Goal: Answer question/provide support

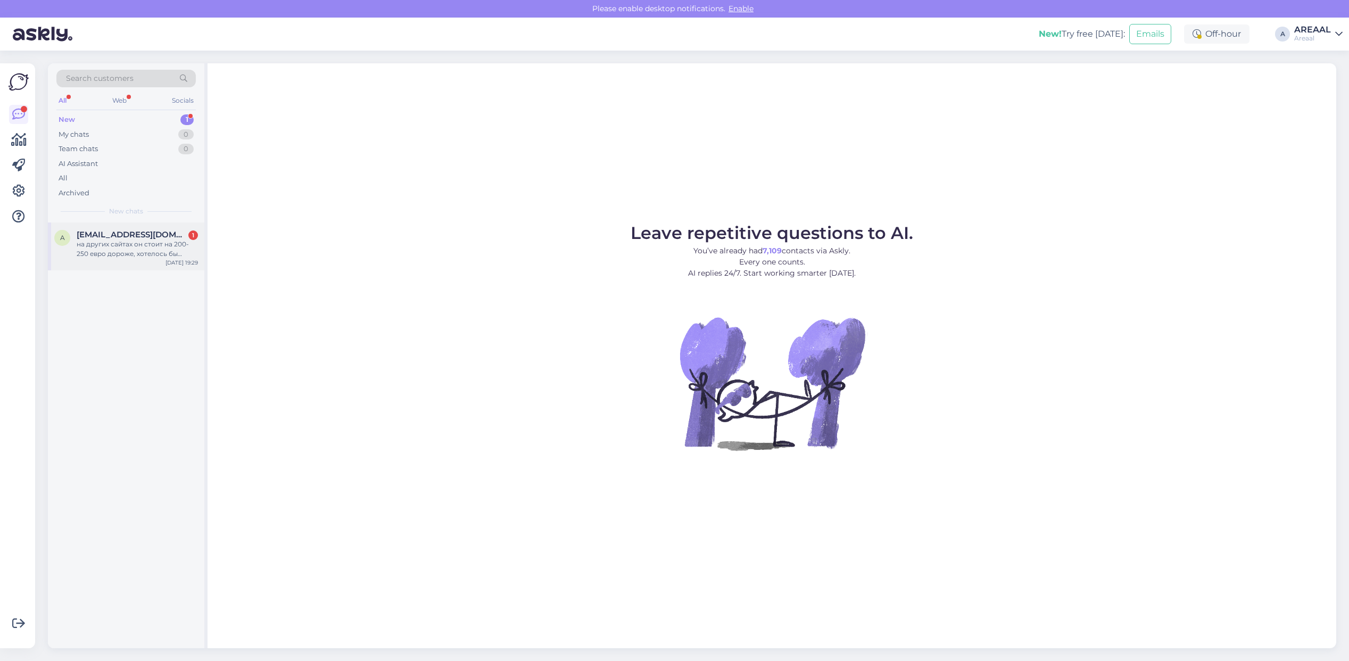
click at [155, 245] on div "на других сайтах он стоит на 200-250 евро дороже, хотелось бы узнать почему, и …" at bounding box center [137, 248] width 121 height 19
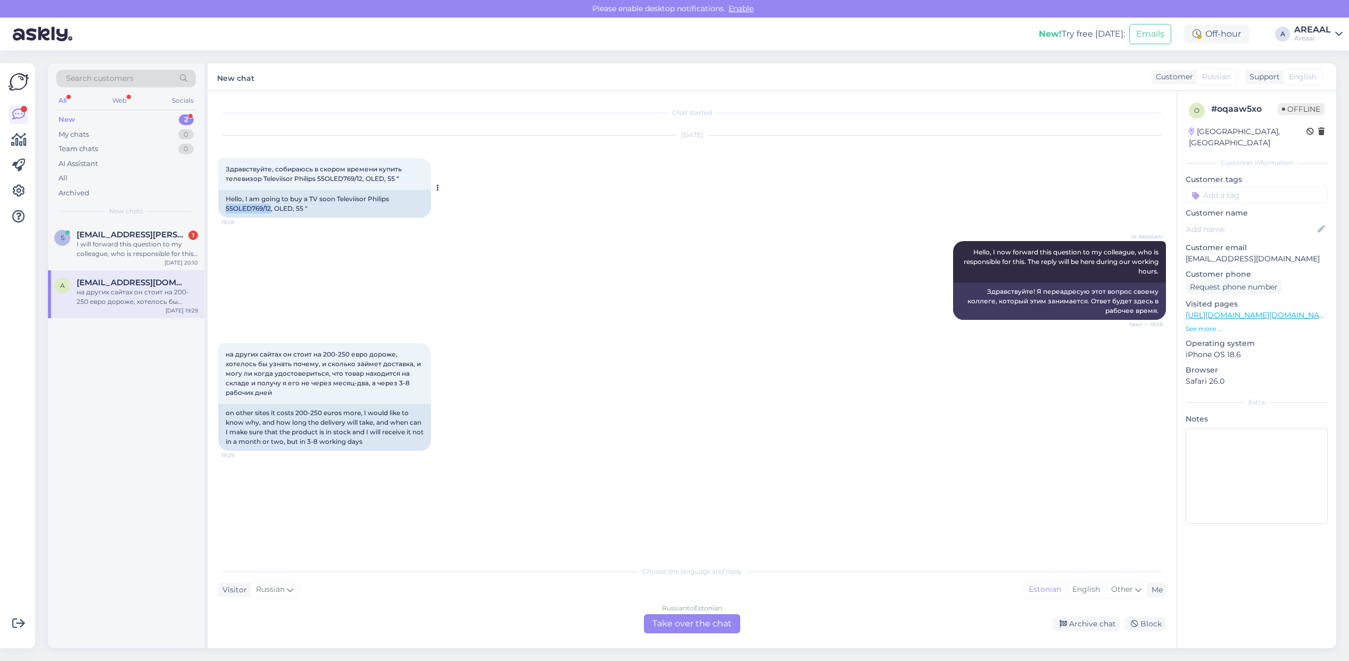
drag, startPoint x: 220, startPoint y: 205, endPoint x: 269, endPoint y: 207, distance: 49.0
click at [270, 205] on div "Hello, I am going to buy a TV soon Televiisor Philips 55OLED769/12, OLED, 55 "" at bounding box center [324, 204] width 213 height 28
click at [214, 211] on div "Chat started Sep 16 2025 Здравствуйте, собираюсь в скором времени купить телеви…" at bounding box center [691, 369] width 969 height 557
copy div "55OLED769/"
copy div "55OLED769/12"
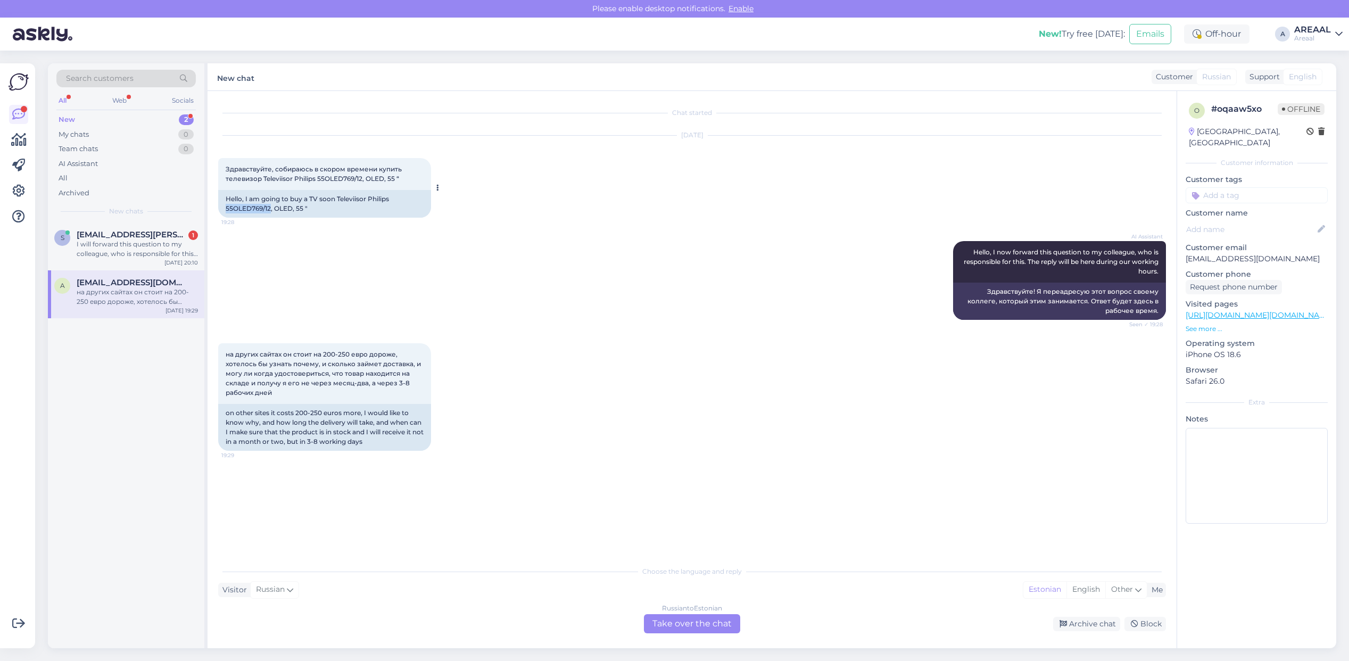
drag, startPoint x: 247, startPoint y: 207, endPoint x: 271, endPoint y: 211, distance: 24.2
click at [271, 211] on div "Hello, I am going to buy a TV soon Televiisor Philips 55OLED769/12, OLED, 55 "" at bounding box center [324, 204] width 213 height 28
click at [677, 608] on div "Russian to Estonian" at bounding box center [692, 608] width 60 height 10
click at [685, 625] on div "Russian to Estonian Take over the chat" at bounding box center [692, 623] width 96 height 19
click at [685, 608] on div "Russian to Estonian" at bounding box center [692, 608] width 60 height 10
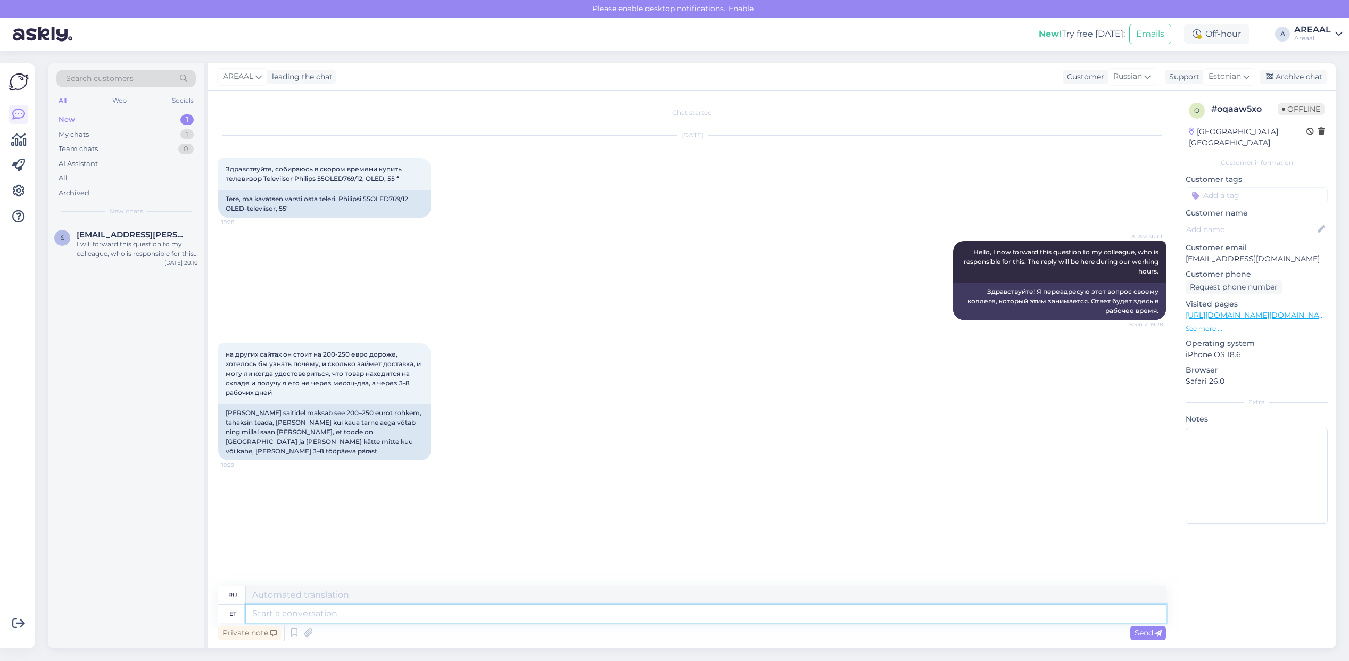
click at [685, 609] on textarea at bounding box center [706, 613] width 920 height 18
click at [1224, 70] on div "Estonian" at bounding box center [1228, 76] width 53 height 17
type input "eng"
drag, startPoint x: 1192, startPoint y: 119, endPoint x: 1151, endPoint y: 173, distance: 68.3
click at [1192, 119] on link "English" at bounding box center [1209, 123] width 117 height 17
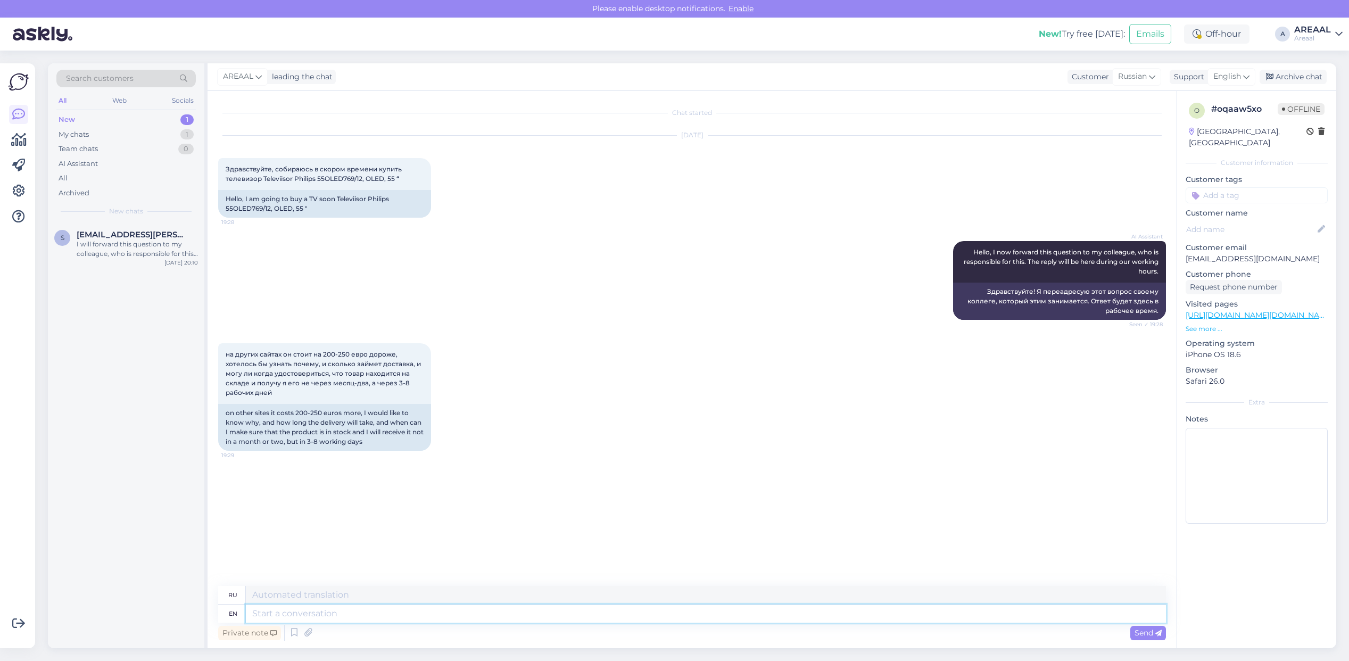
click at [873, 613] on textarea at bounding box center [706, 613] width 920 height 18
type textarea "It wa"
type textarea "Это"
type textarea "It was a"
type textarea "Это было"
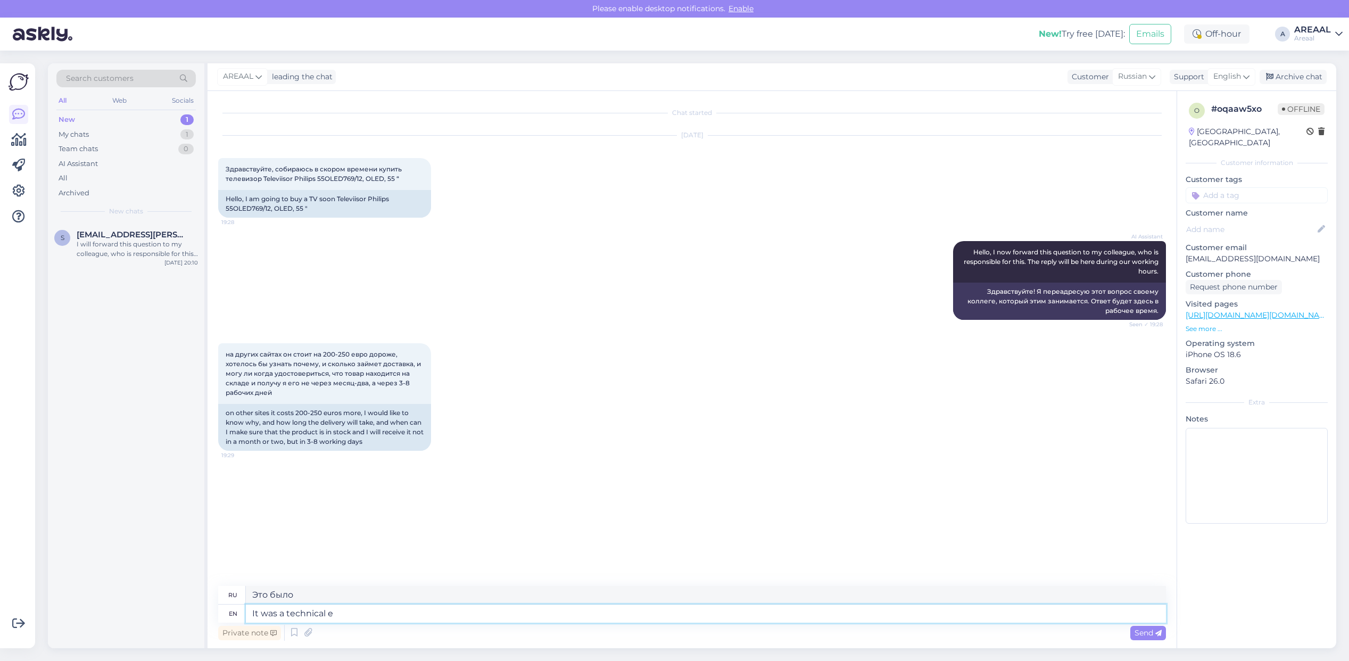
type textarea "It was a technical er"
type textarea "Это был технический"
type textarea "It was a technical error and"
type textarea "Это была техническая ошибка."
type textarea "It was a technical error and pric"
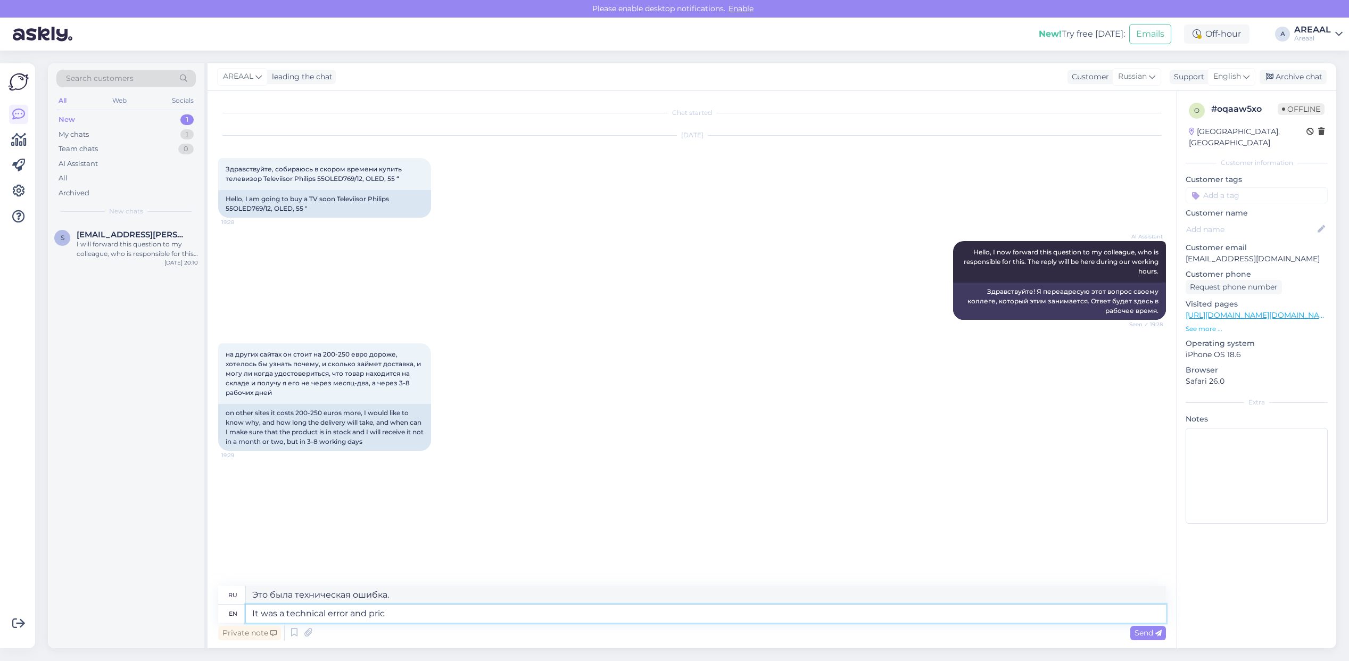
type textarea "Это была техническая ошибка и"
type textarea "It was a technical error and price as"
type textarea "Это была техническая ошибка и цена"
type textarea "It was a technical error and price ash b"
type textarea "Это была техническая ошибка и цена упала."
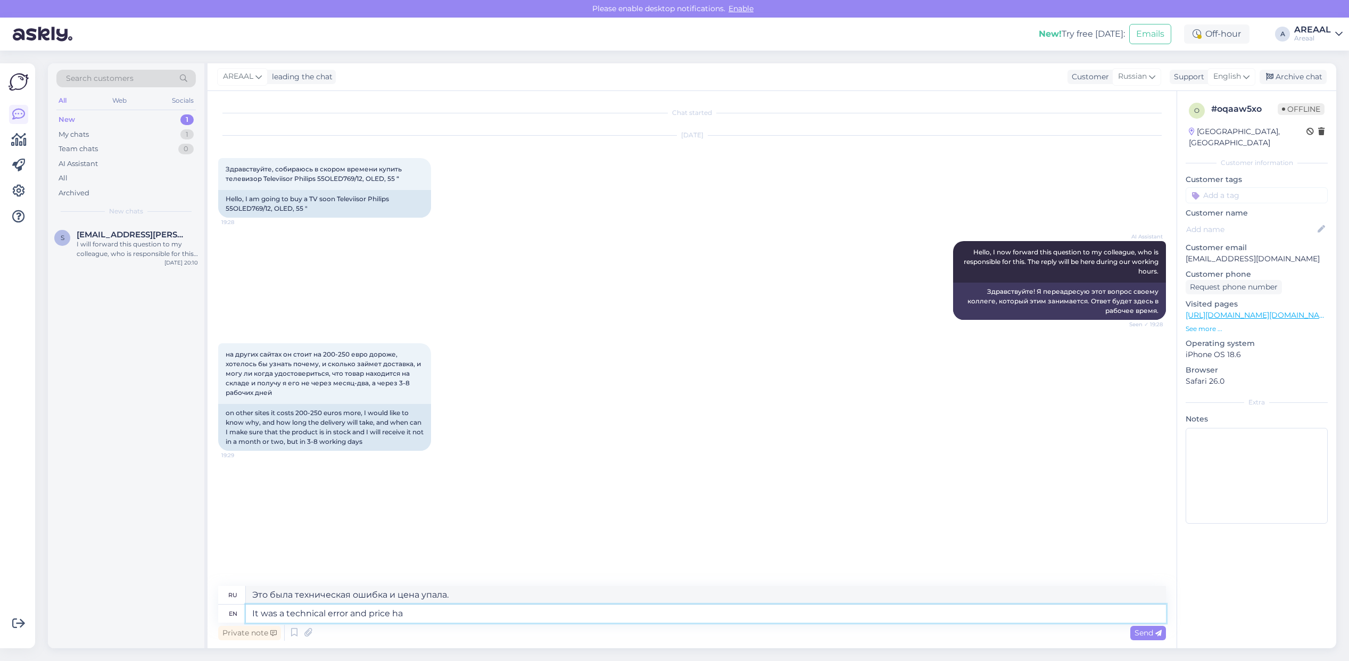
type textarea "It was a technical error and price has"
type textarea "Это была техническая ошибка и цена"
type textarea "It was a technical error and price has bee"
type textarea "Это была техническая ошибка, и цена изменилась."
type textarea "It was a technical error and price has been fi"
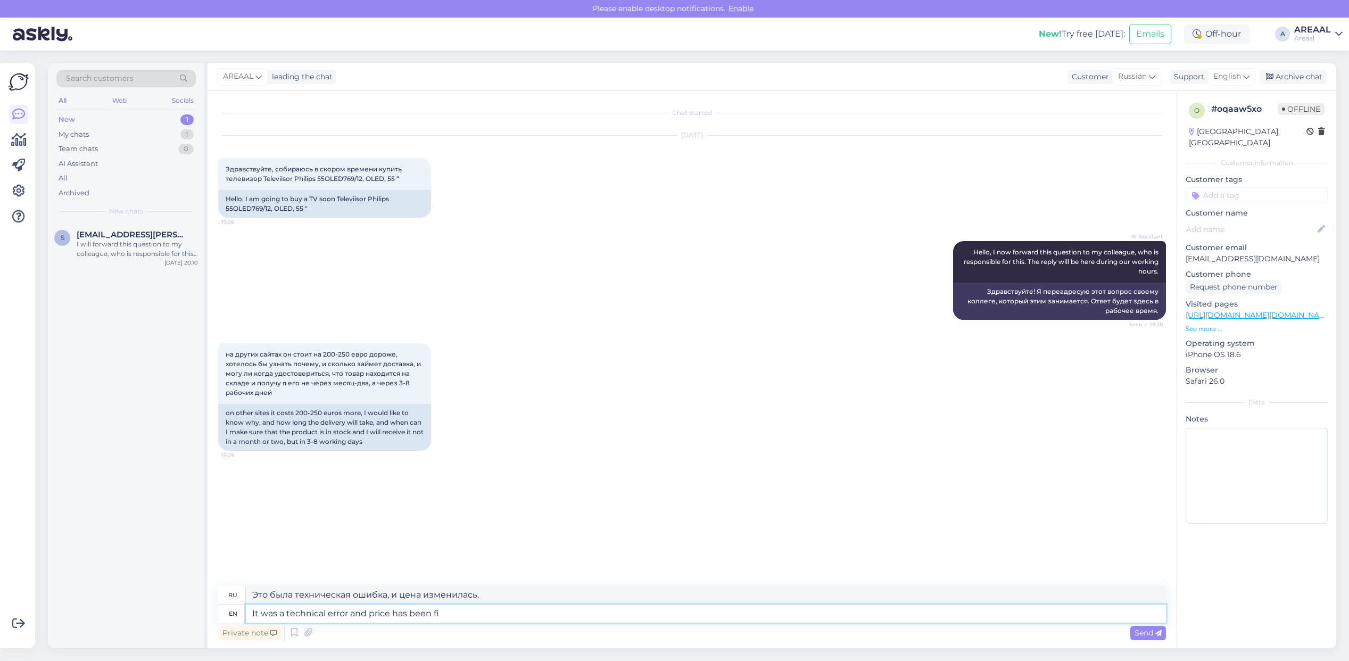
type textarea "Это была техническая ошибка, и цена была"
type textarea "It was a technical error and price has been fixed. App"
type textarea "Это была техническая ошибка, и цена была исправлена."
type textarea "It was a technical error and price has been fixed. Approximate deliv"
type textarea "Это была техническая ошибка, и цена была исправлена. Приблизительная."
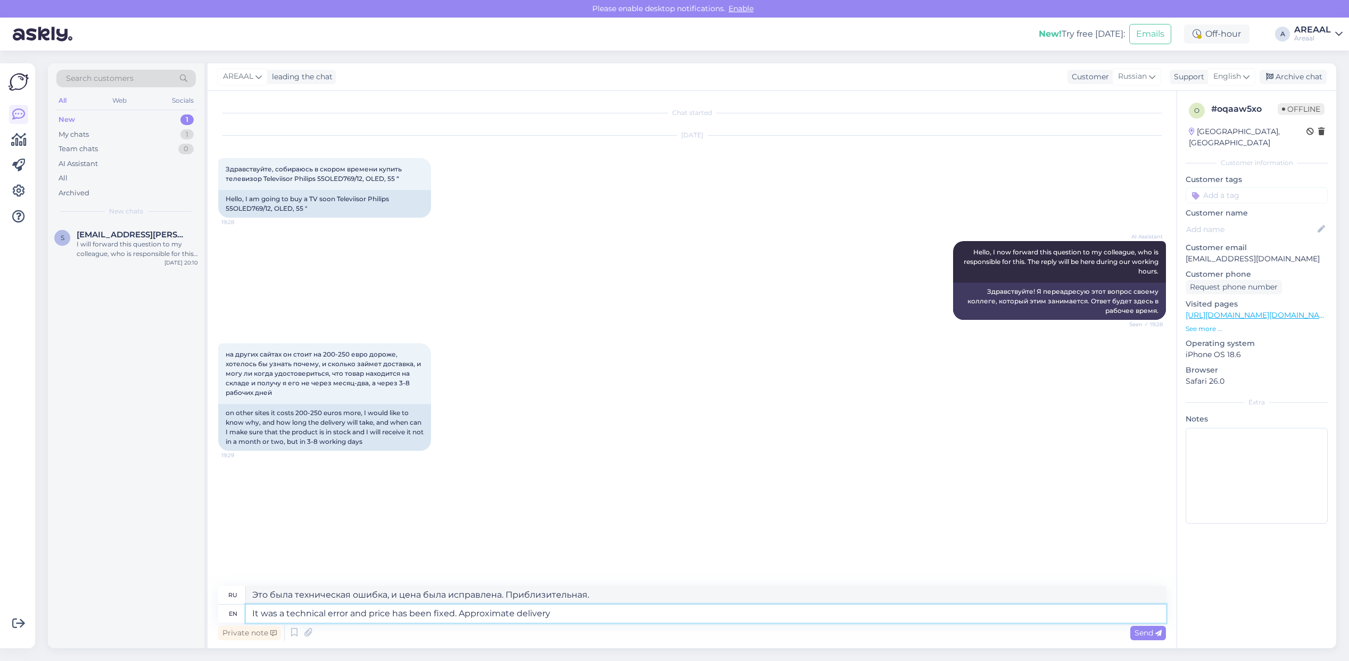
type textarea "It was a technical error and price has been fixed. Approximate delivery i"
type textarea "Это была техническая ошибка, и цена была исправлена. Ориентировочная дата доста…"
type textarea "It was a technical error and price has been fixed. Approximate delivery im"
type textarea "Это была техническая ошибка, и цена была исправлена. Примерное время доставки."
type textarea "It was a technical error and price has been fixed. Approximate delivery t"
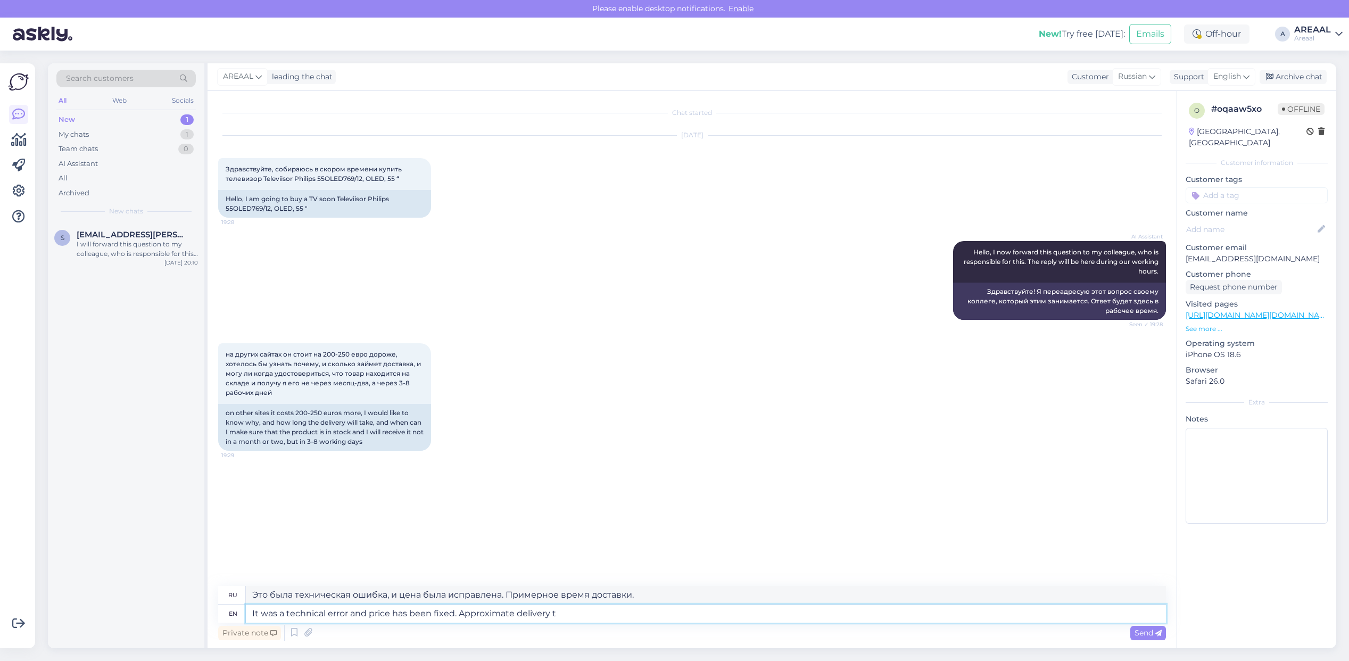
type textarea "Это была техническая ошибка, и цена была исправлена. Ориентировочная дата доста…"
type textarea "It was a technical error and price has been fixed. Approximate delivery time 2"
type textarea "Это была техническая ошибка, и цена была исправлена. Примерное время доставки: 2"
type textarea "It was a technical error and price has been fixed. Approximate delivery time 2 …"
type textarea "Это была техническая ошибка, и цена была исправлена. Ориентировочный срок доста…"
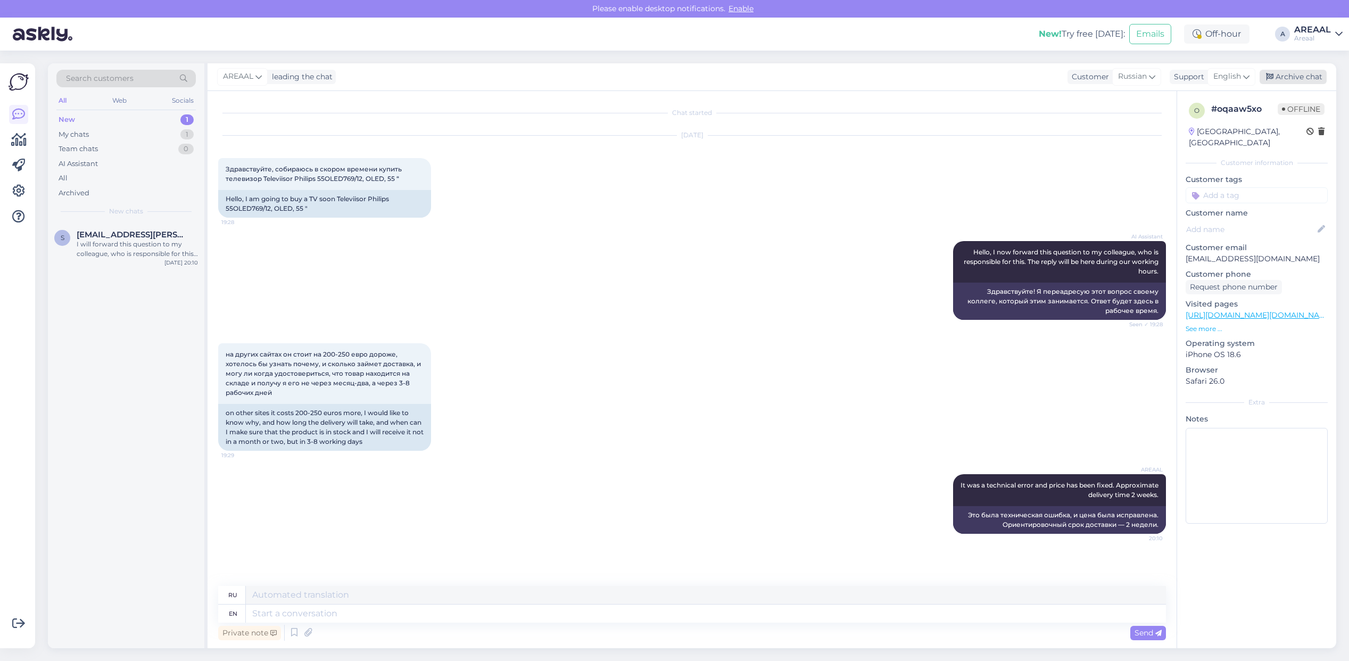
click at [1299, 73] on div "Archive chat" at bounding box center [1292, 77] width 67 height 14
click at [144, 254] on div "I will forward this question to my colleague, who is responsible for this. The …" at bounding box center [137, 248] width 121 height 19
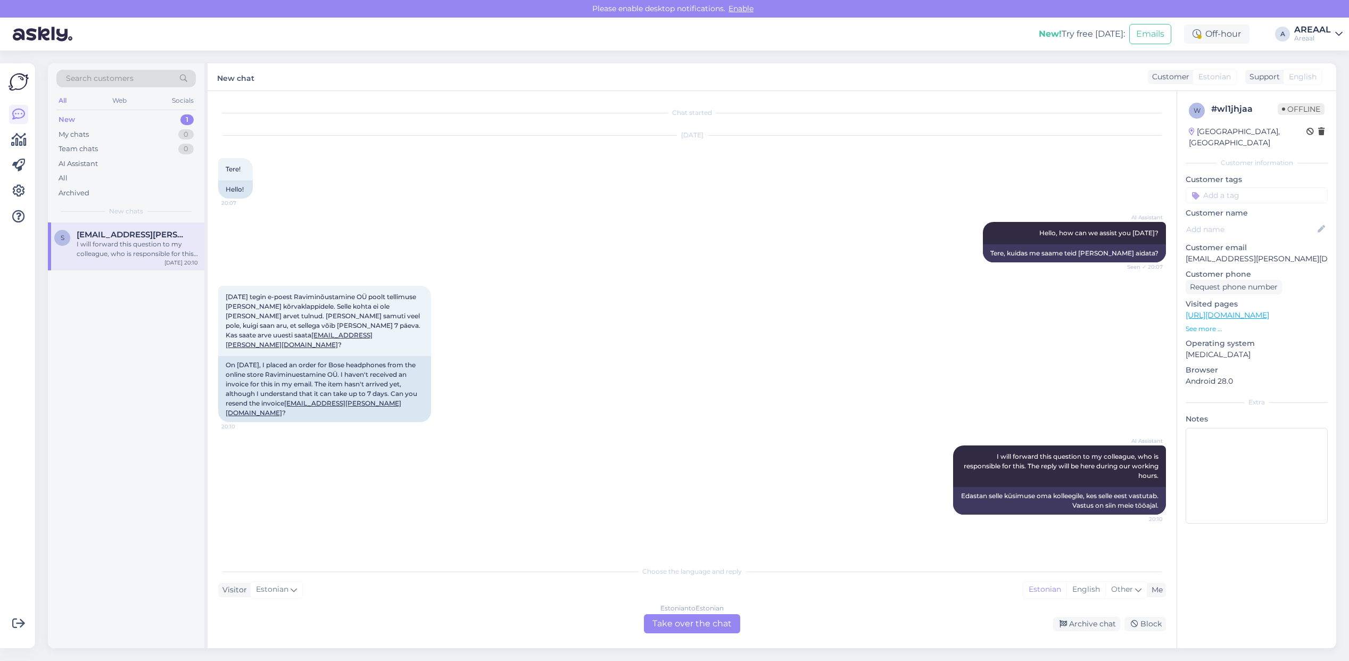
click at [565, 205] on div "Sep 16 2025 Tere! 20:07 Hello!" at bounding box center [691, 167] width 947 height 86
click at [572, 220] on div "AI Assistant Hello, how can we assist you today? Seen ✓ 20:07 Tere, kuidas me s…" at bounding box center [691, 242] width 947 height 64
click at [156, 171] on div "All" at bounding box center [125, 178] width 139 height 15
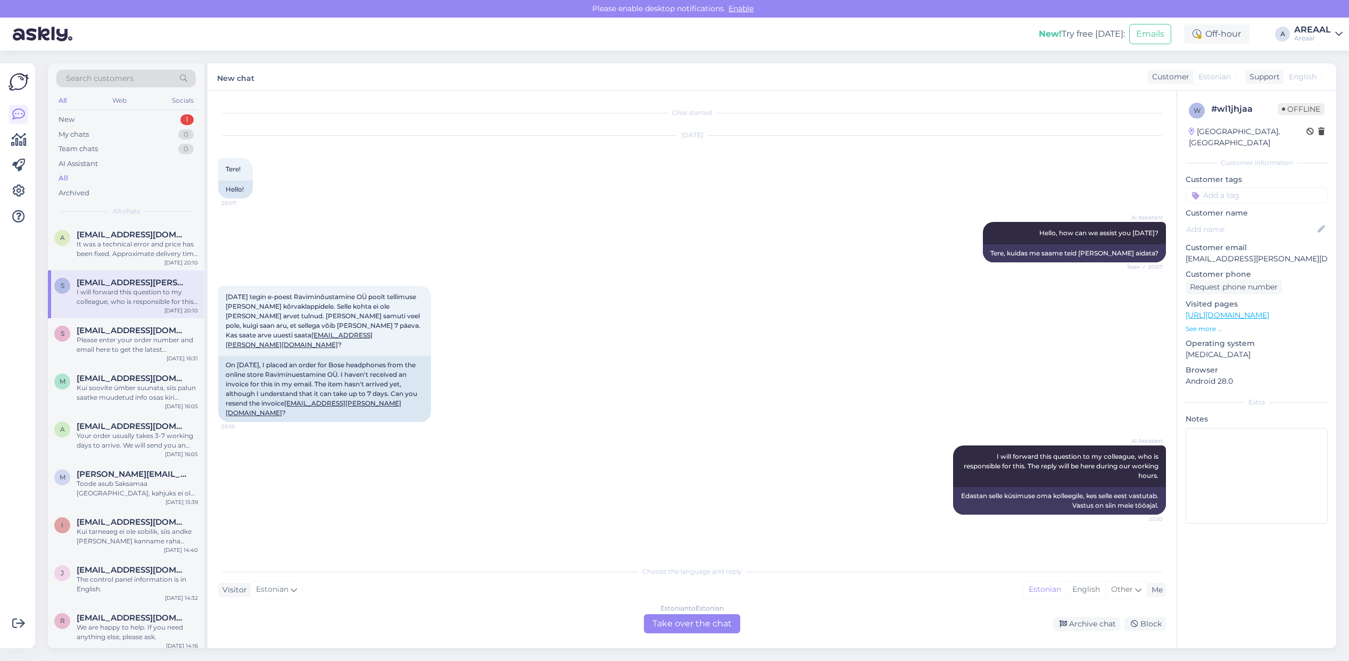
click at [156, 179] on div "All" at bounding box center [125, 178] width 139 height 15
click at [166, 232] on span "alanklaus2007@gmail.com" at bounding box center [132, 235] width 111 height 10
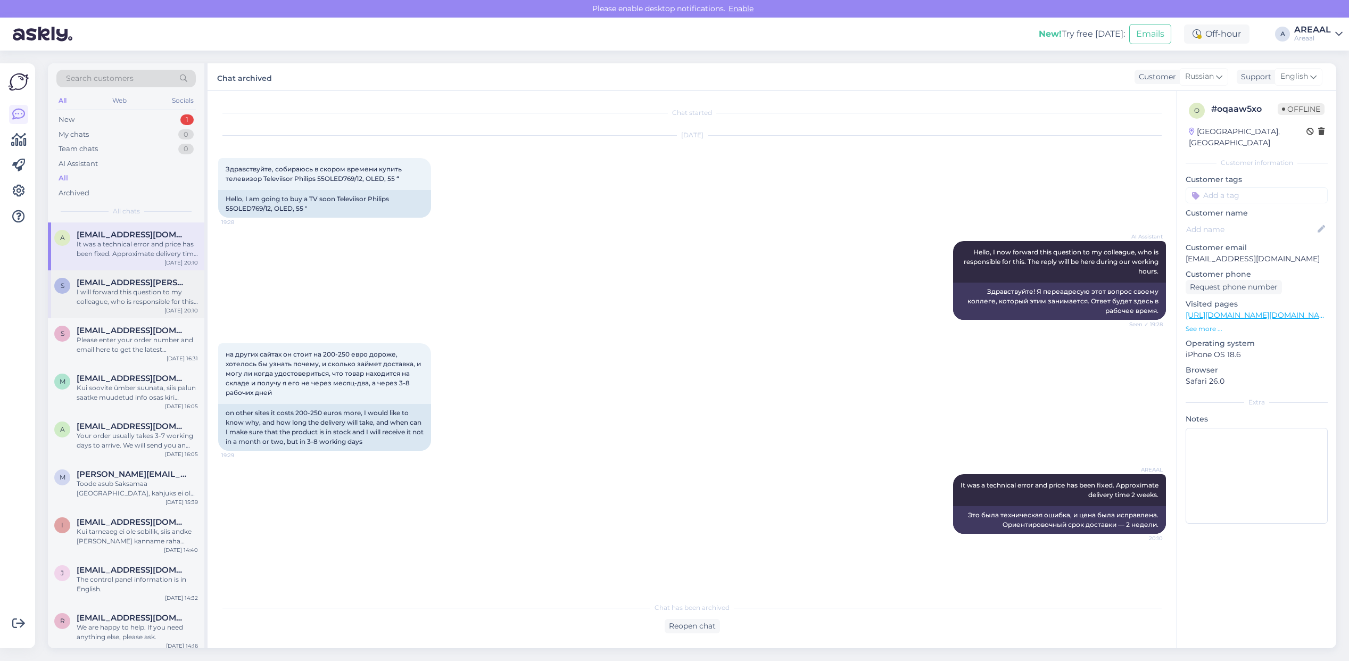
click at [167, 304] on div "I will forward this question to my colleague, who is responsible for this. The …" at bounding box center [137, 296] width 121 height 19
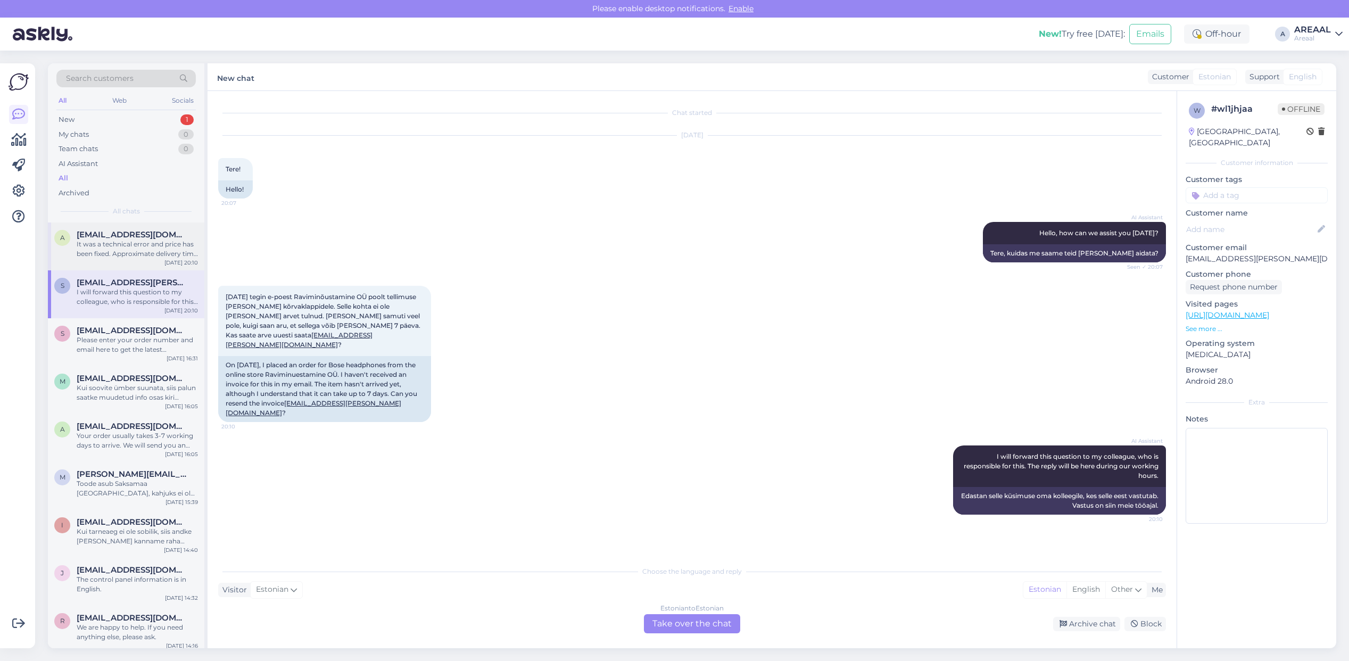
click at [173, 234] on span "alanklaus2007@gmail.com" at bounding box center [132, 235] width 111 height 10
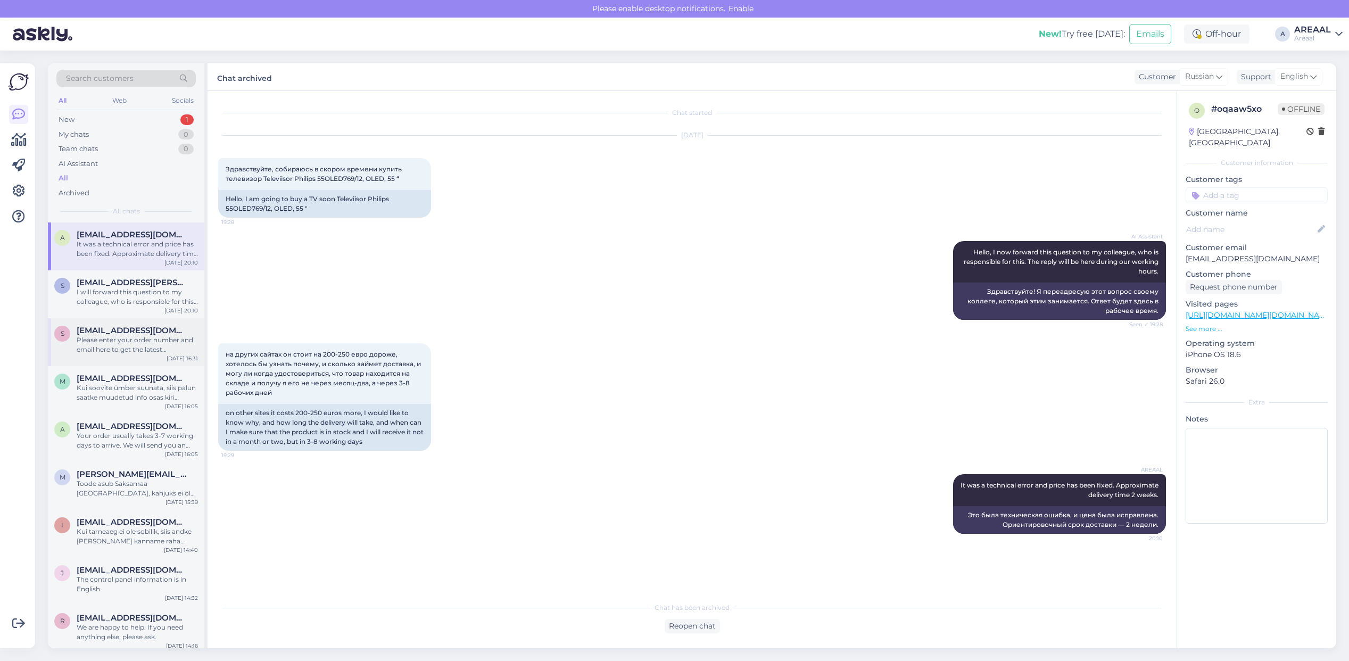
click at [156, 334] on span "Sergei1045@mail.ru" at bounding box center [132, 331] width 111 height 10
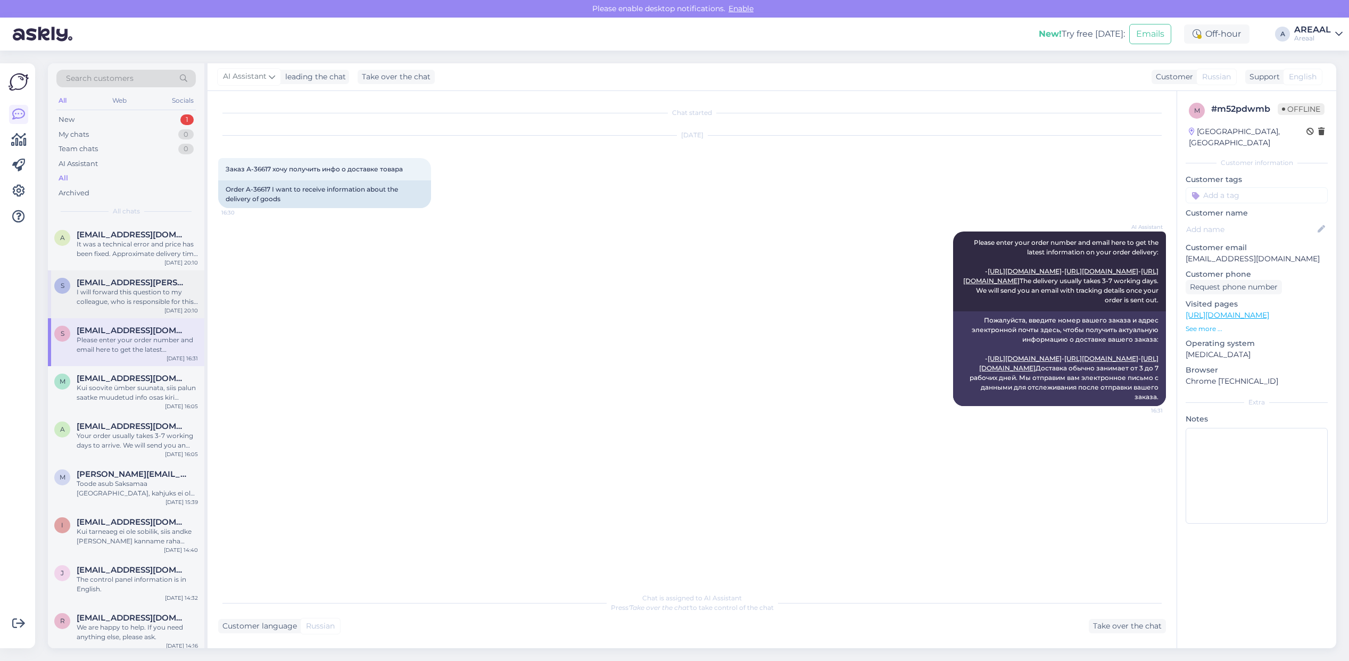
click at [155, 294] on div "I will forward this question to my colleague, who is responsible for this. The …" at bounding box center [137, 296] width 121 height 19
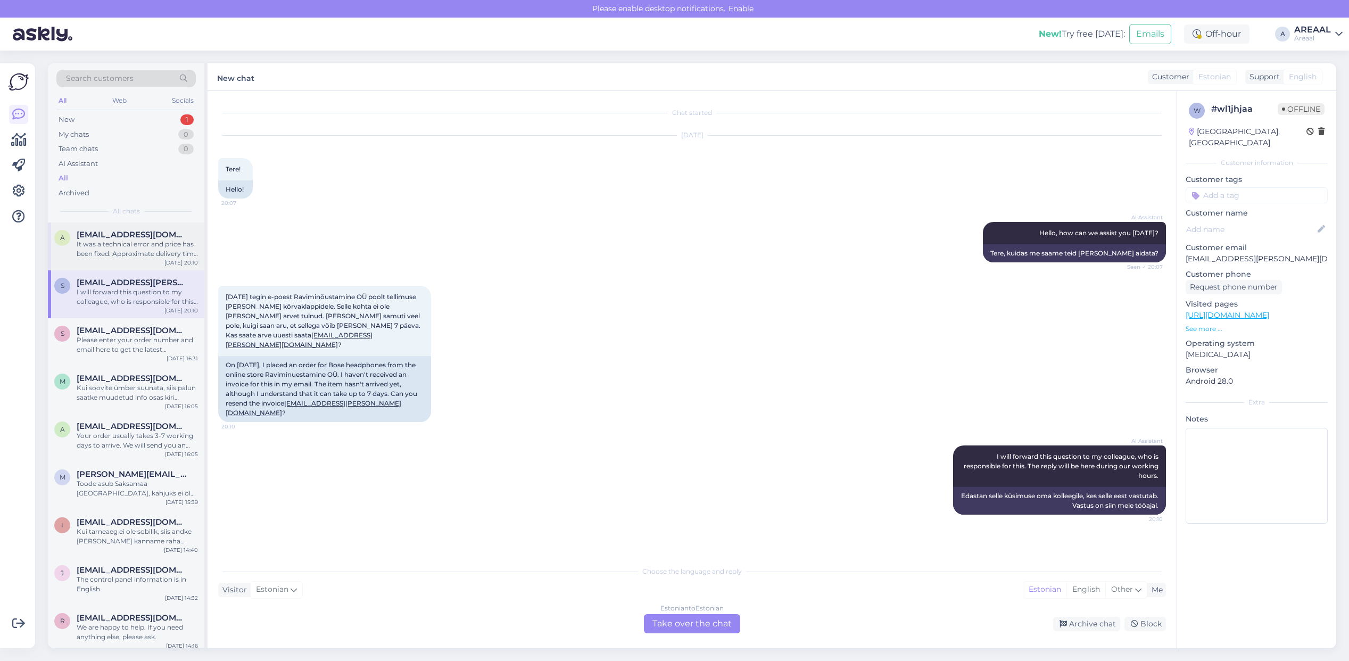
click at [118, 248] on div "It was a technical error and price has been fixed. Approximate delivery time 2 …" at bounding box center [137, 248] width 121 height 19
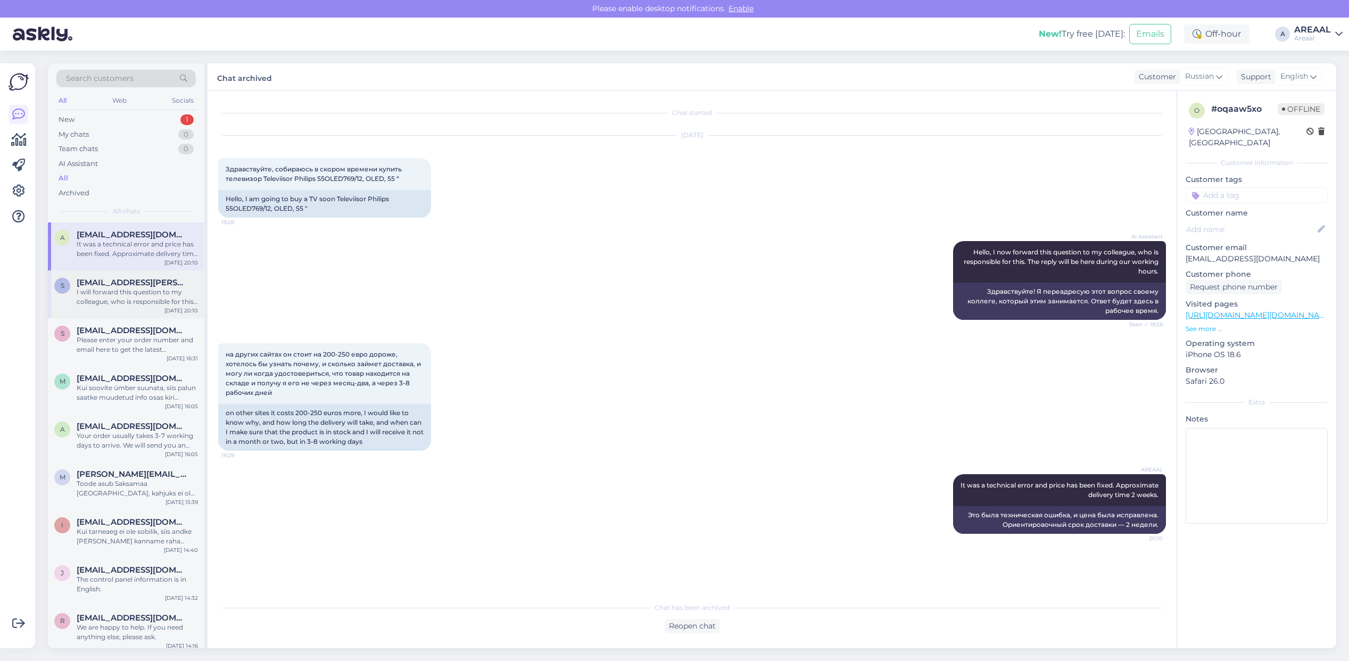
click at [117, 278] on span "silja.nellis@gmail.com" at bounding box center [132, 283] width 111 height 10
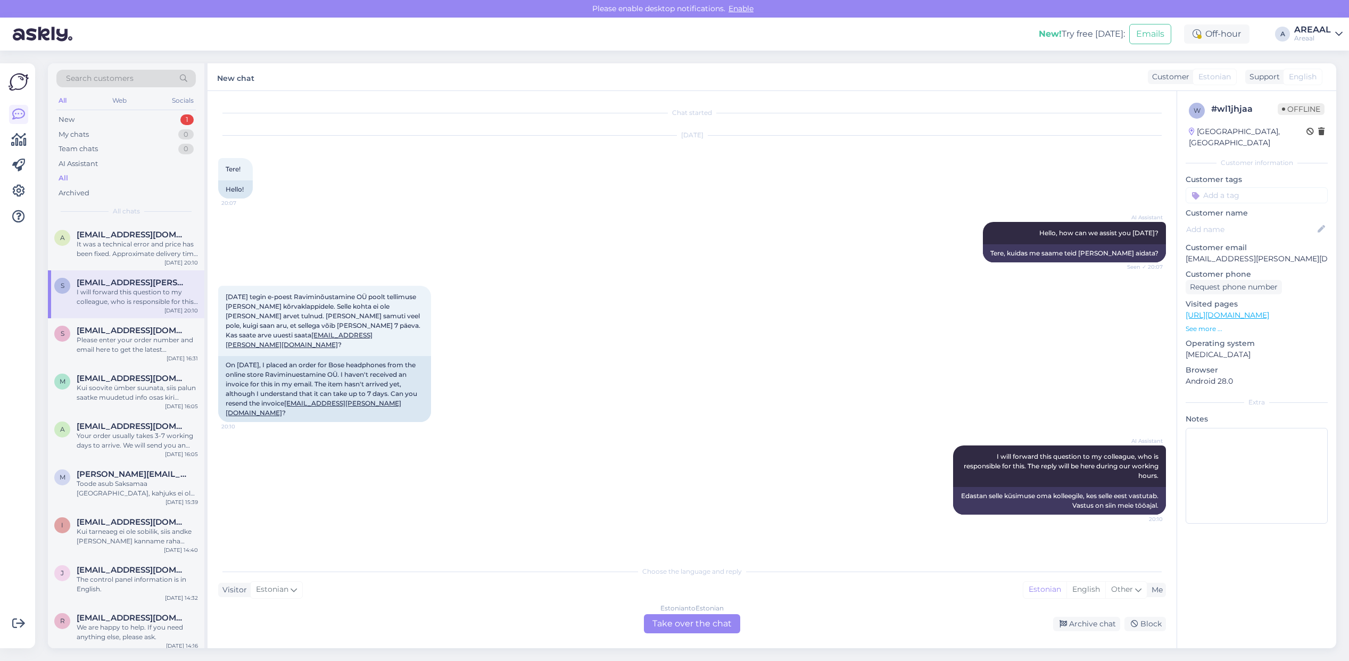
click at [681, 627] on div "Estonian to Estonian Take over the chat" at bounding box center [692, 623] width 96 height 19
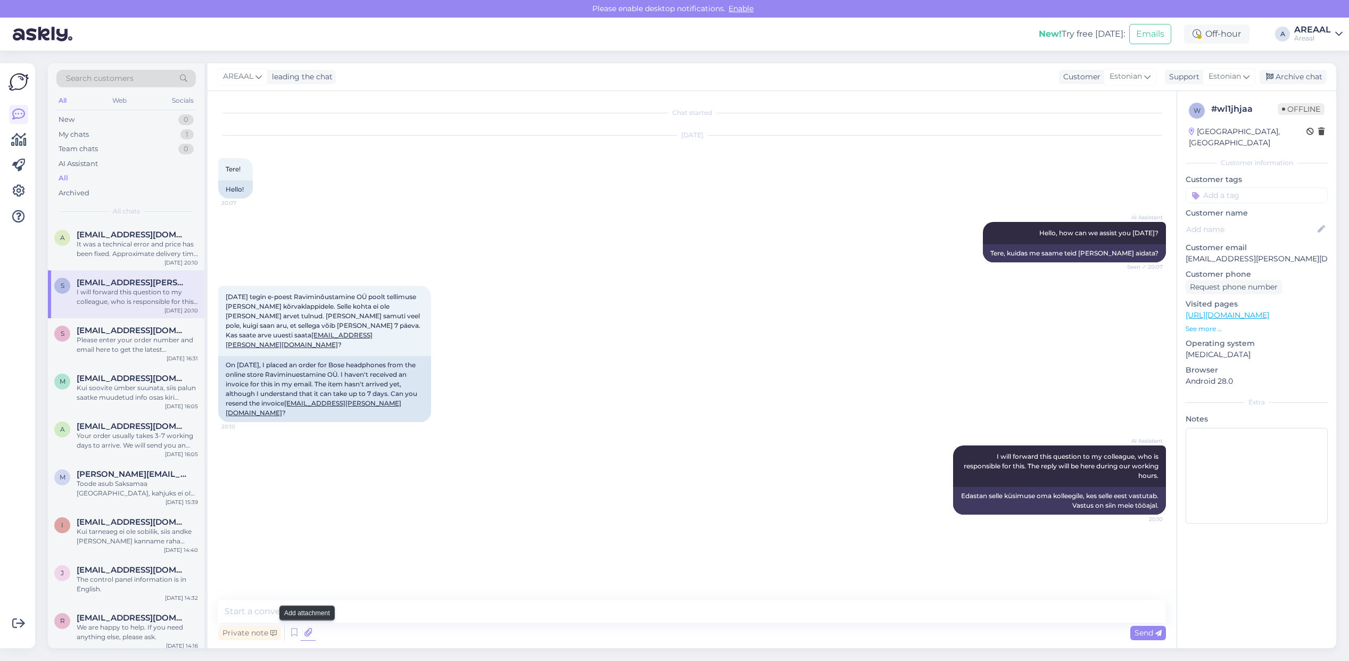
click at [306, 629] on icon at bounding box center [308, 633] width 15 height 16
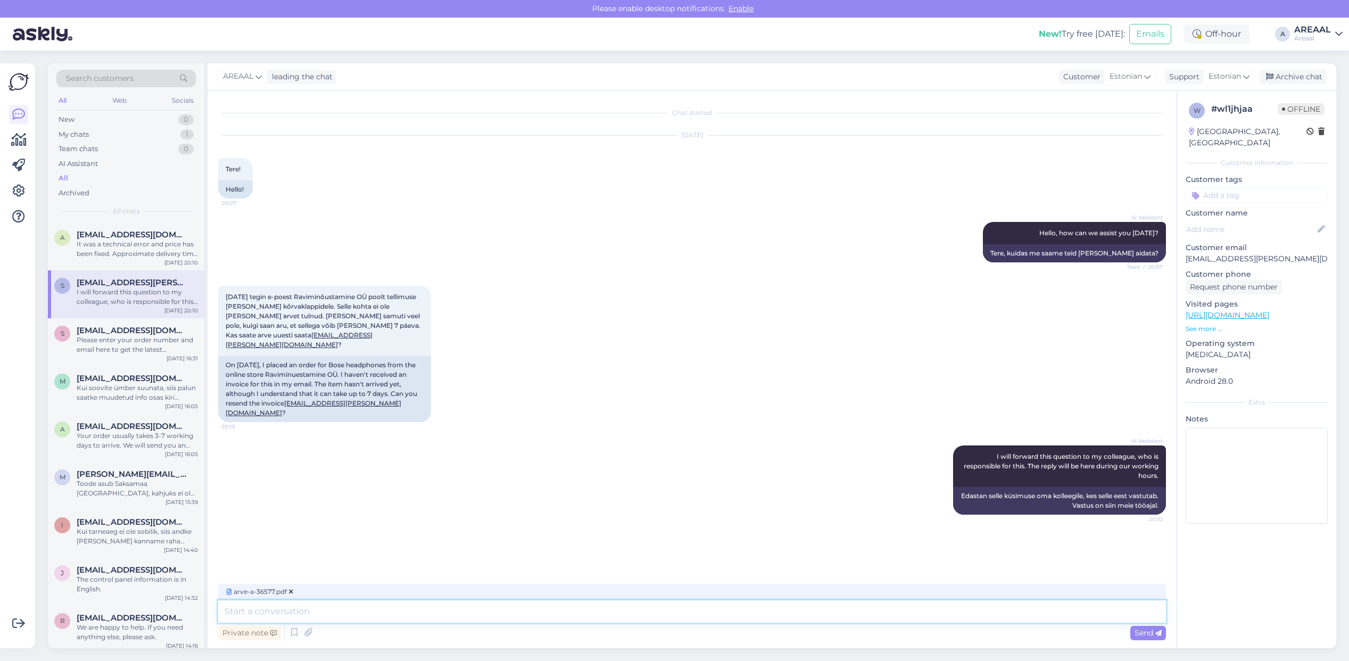
click at [780, 610] on textarea at bounding box center [691, 611] width 947 height 22
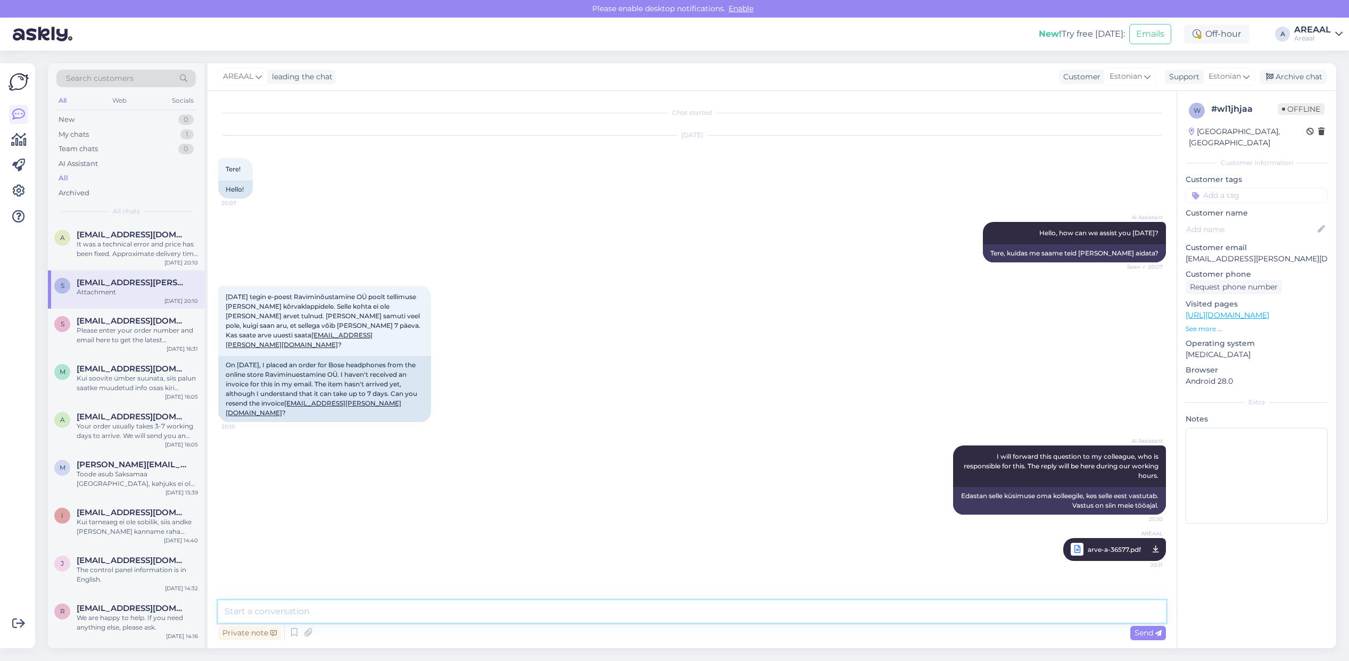
click at [1054, 605] on textarea at bounding box center [691, 611] width 947 height 22
click at [1060, 616] on textarea at bounding box center [691, 611] width 947 height 22
paste textarea "Meie tarnetingimustes kehtib 7 tööpäevane tarneaeg ainult laosolevatele toodete…"
type textarea "Meie tarnetingimustes kehtib 7 tööpäevane tarneaeg ainult laosolevatele toodete…"
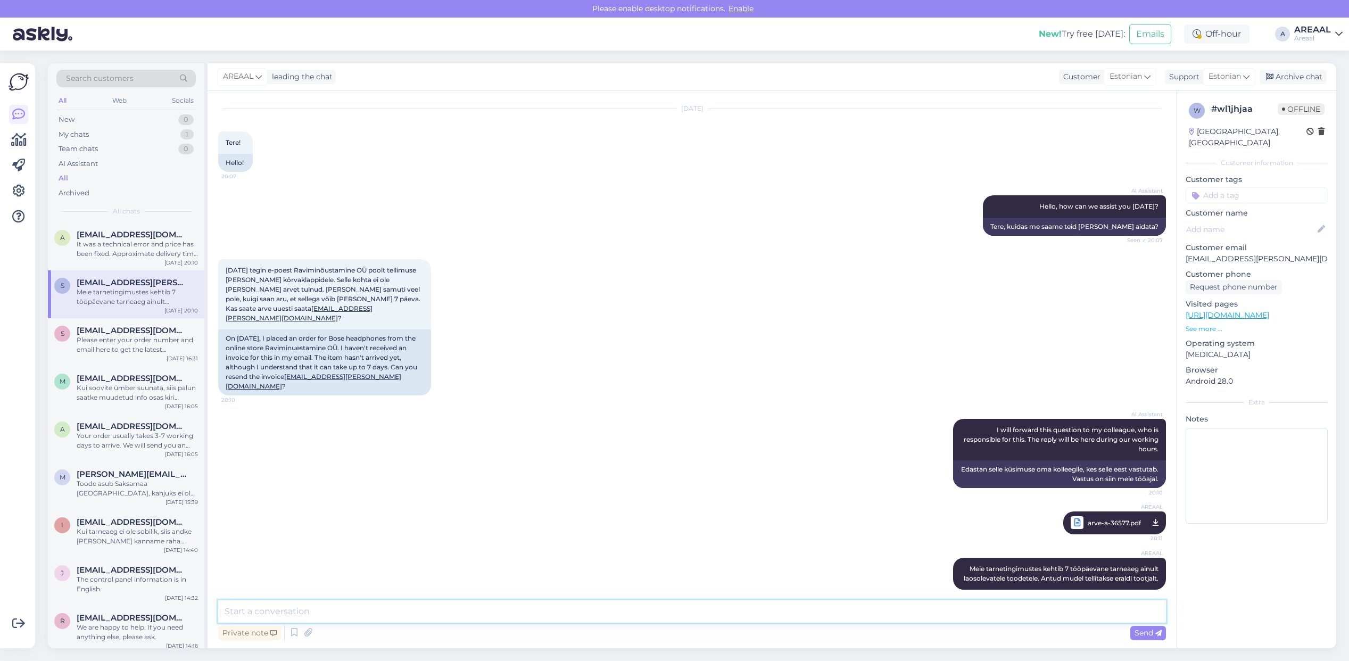
click at [929, 610] on textarea at bounding box center [691, 611] width 947 height 22
paste textarea "Kodulehel on kohaletoimetamise info all lisatud: Tarneajad on esialgsed ning se…"
type textarea "Kodulehel on kohaletoimetamise info all lisatud: Tarneajad on esialgsed ning se…"
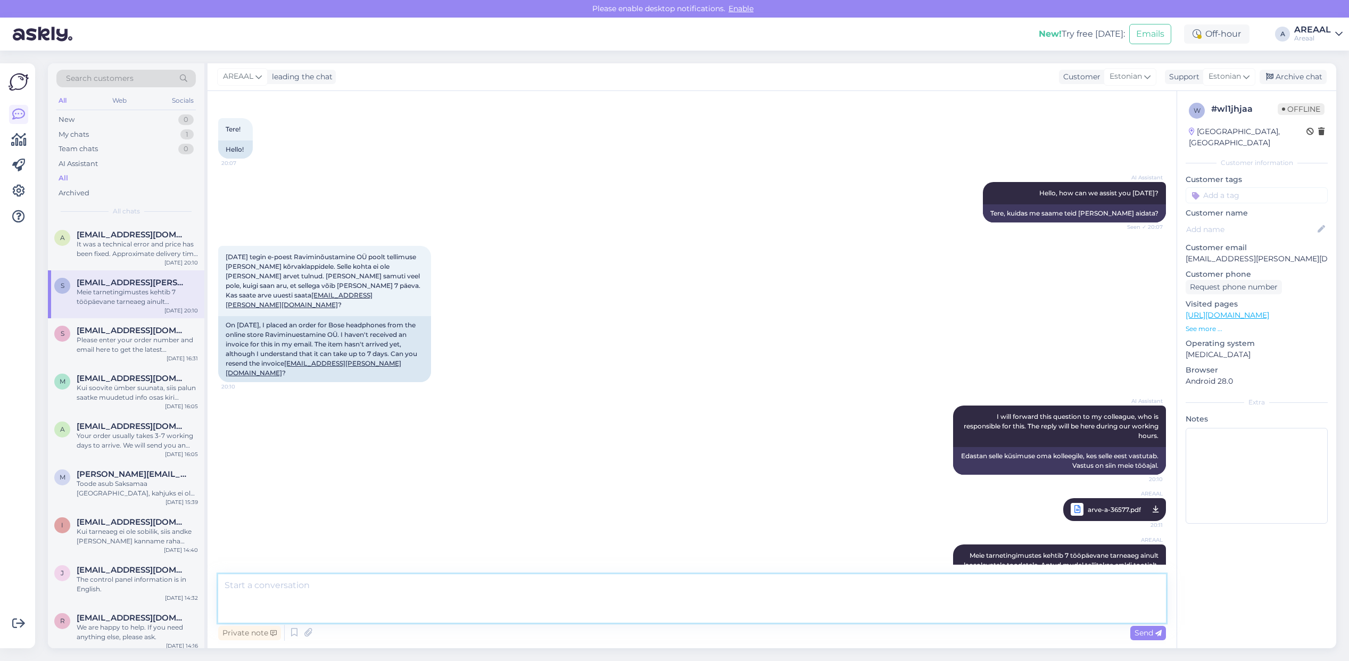
scroll to position [111, 0]
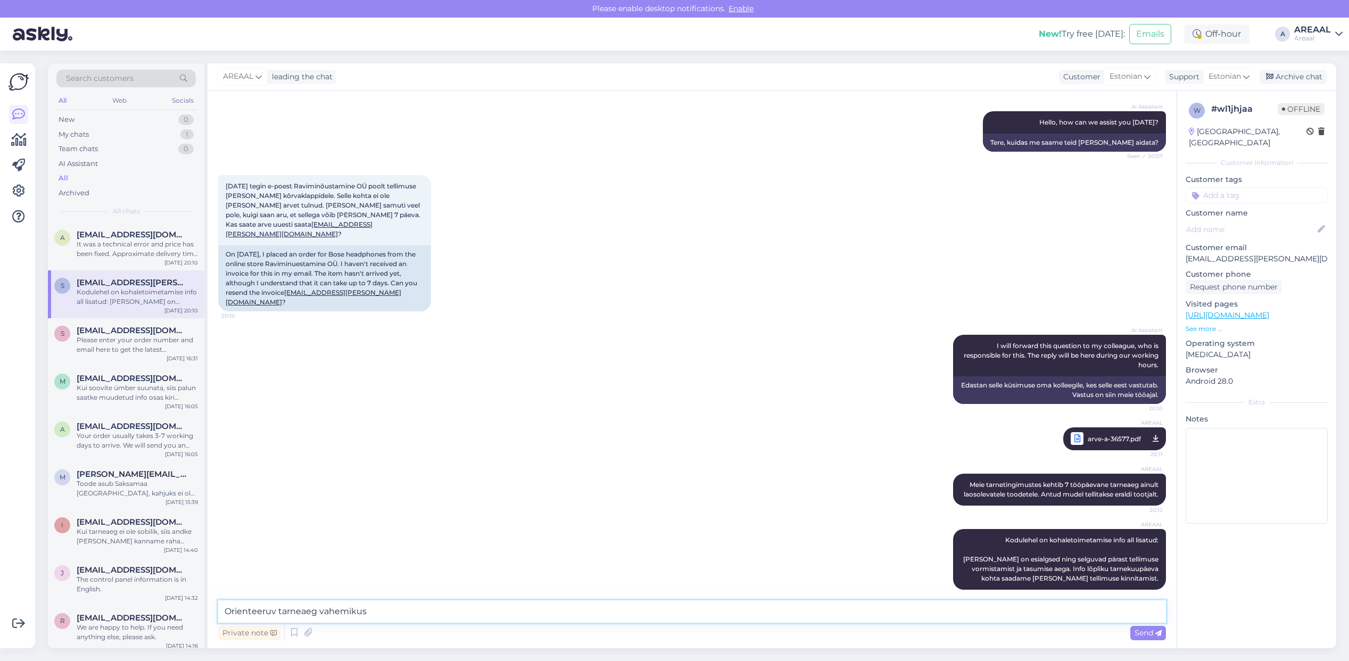
click at [996, 608] on textarea "Orienteeruv tarneaeg vahemikus" at bounding box center [691, 611] width 947 height 22
type textarea "Orienteeruv tarneaeg vahemikus 20-27 september."
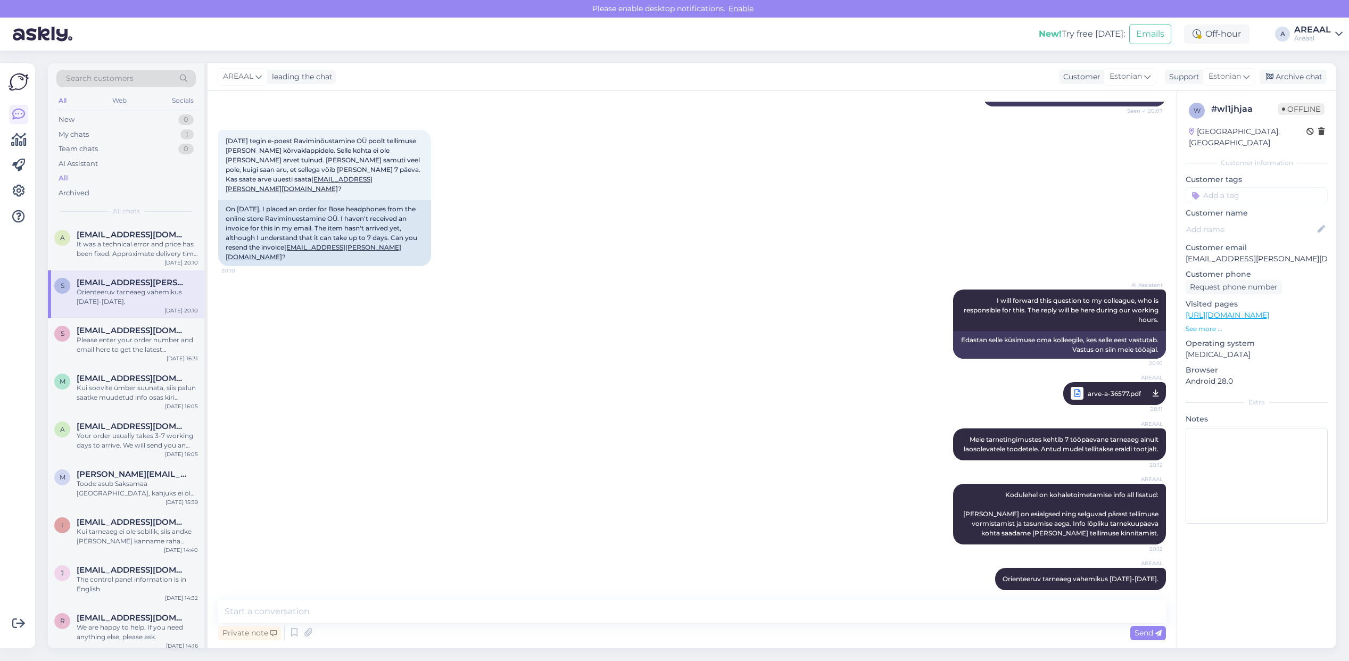
click at [735, 370] on div "AREAAL arve-a-36577.pdf 20:11" at bounding box center [691, 393] width 947 height 46
click at [364, 304] on div "AI Assistant I will forward this question to my colleague, who is responsible f…" at bounding box center [691, 324] width 947 height 93
click at [361, 300] on div "AI Assistant I will forward this question to my colleague, who is responsible f…" at bounding box center [691, 324] width 947 height 93
click at [169, 243] on div "It was a technical error and price has been fixed. Approximate delivery time 2 …" at bounding box center [137, 248] width 121 height 19
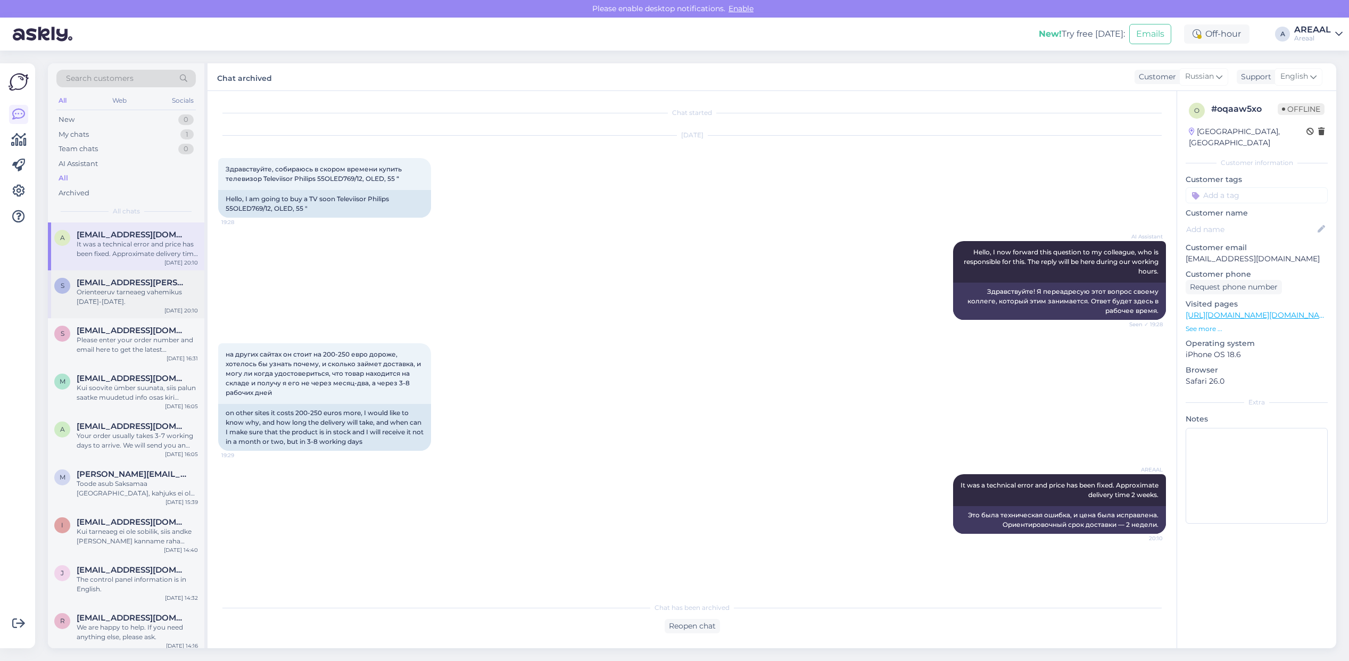
click at [132, 317] on div "s silja.nellis@gmail.com Orienteeruv tarneaeg vahemikus 20-27 september. Sep 16…" at bounding box center [126, 294] width 156 height 48
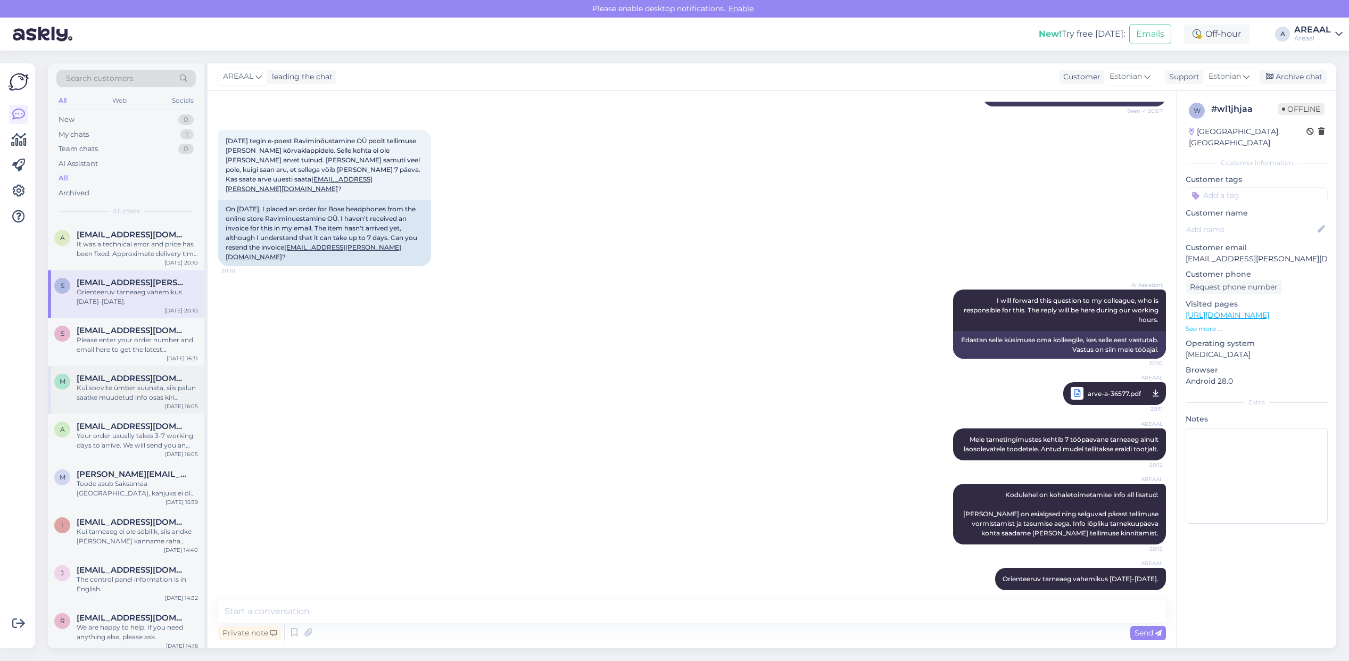
click at [133, 366] on div "M Maris.sillaste@gmail.com Kui soovite ümber suunata, siis palun saatke muudetu…" at bounding box center [126, 390] width 156 height 48
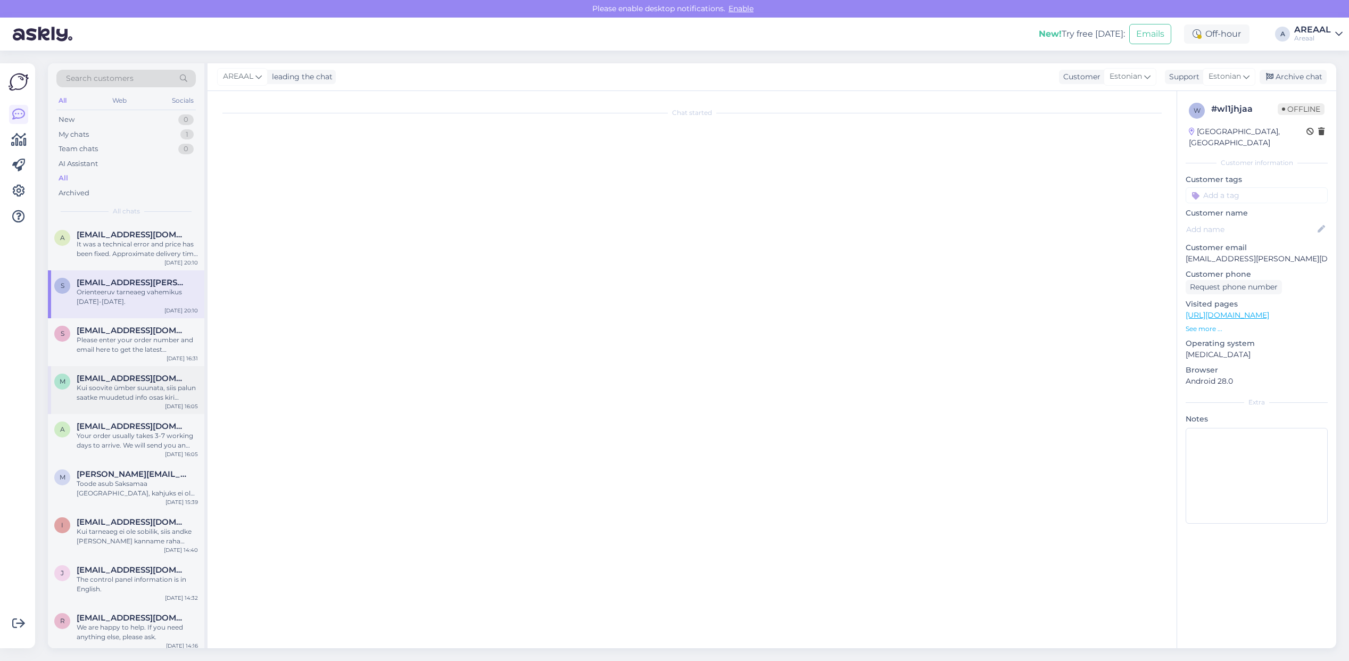
scroll to position [299, 0]
click at [132, 318] on div "S Sergei1045@mail.ru Please enter your order number and email here to get the l…" at bounding box center [126, 342] width 156 height 48
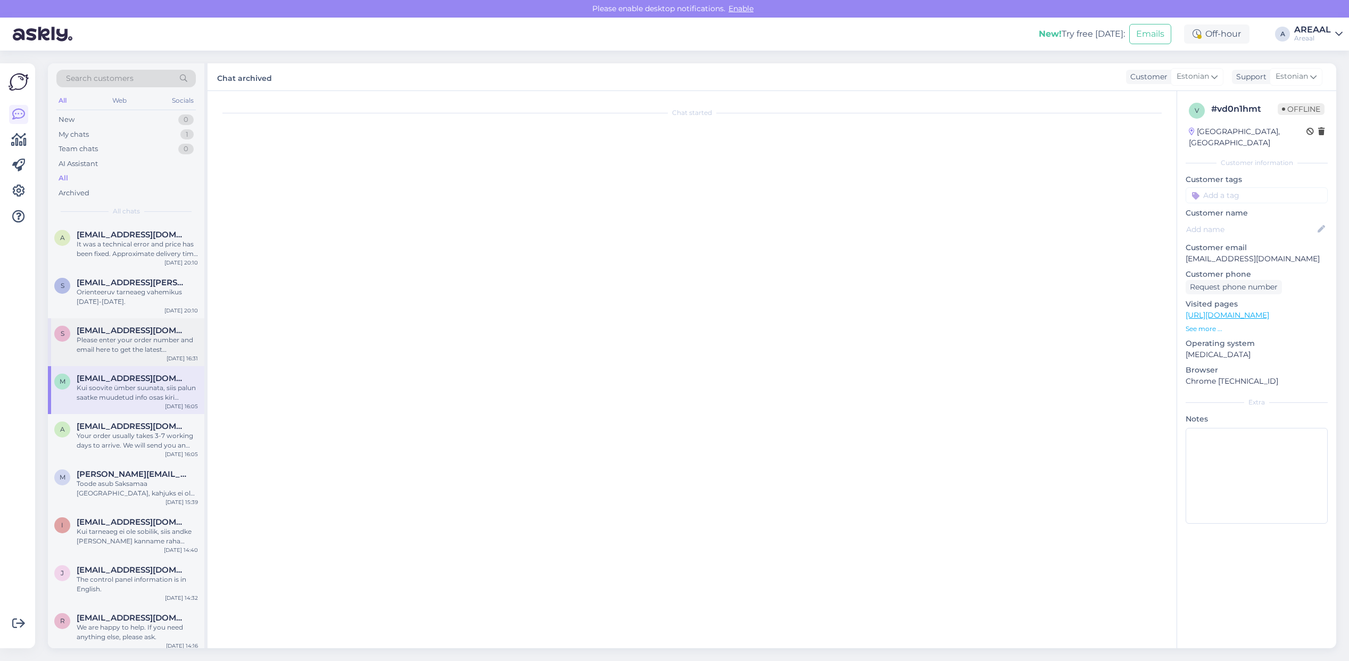
scroll to position [0, 0]
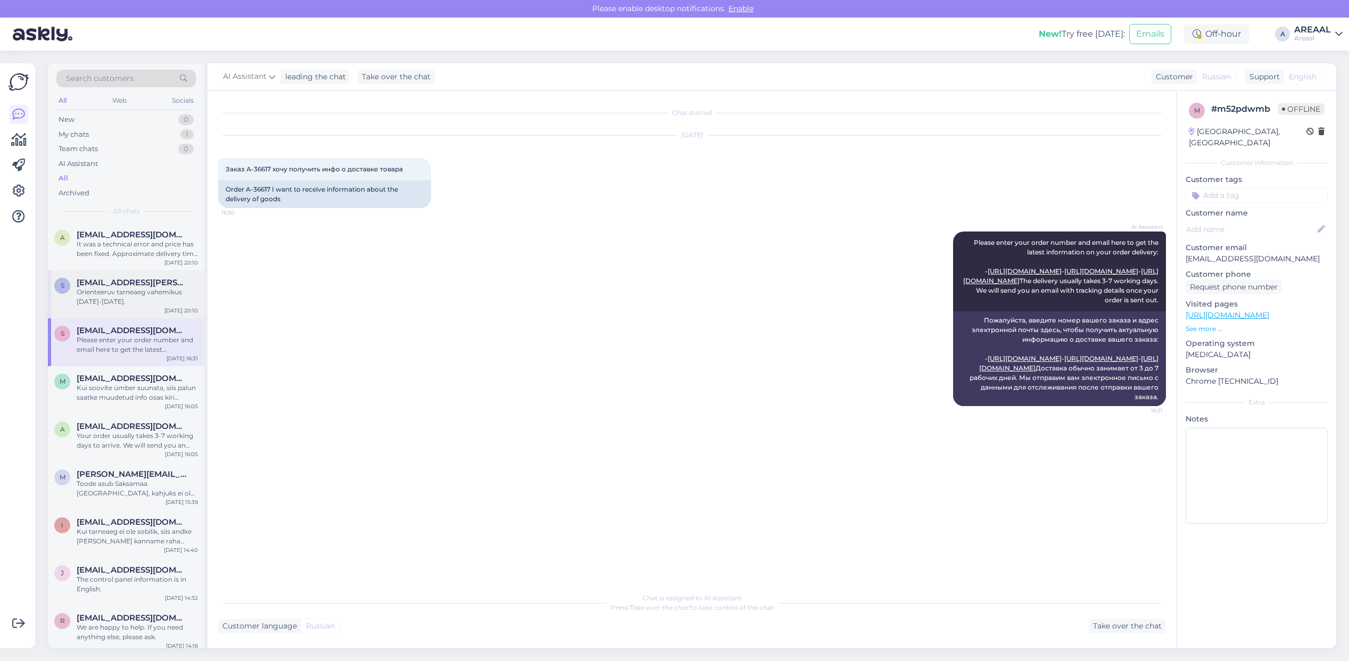
click at [130, 294] on div "Orienteeruv tarneaeg vahemikus 20-27 september." at bounding box center [137, 296] width 121 height 19
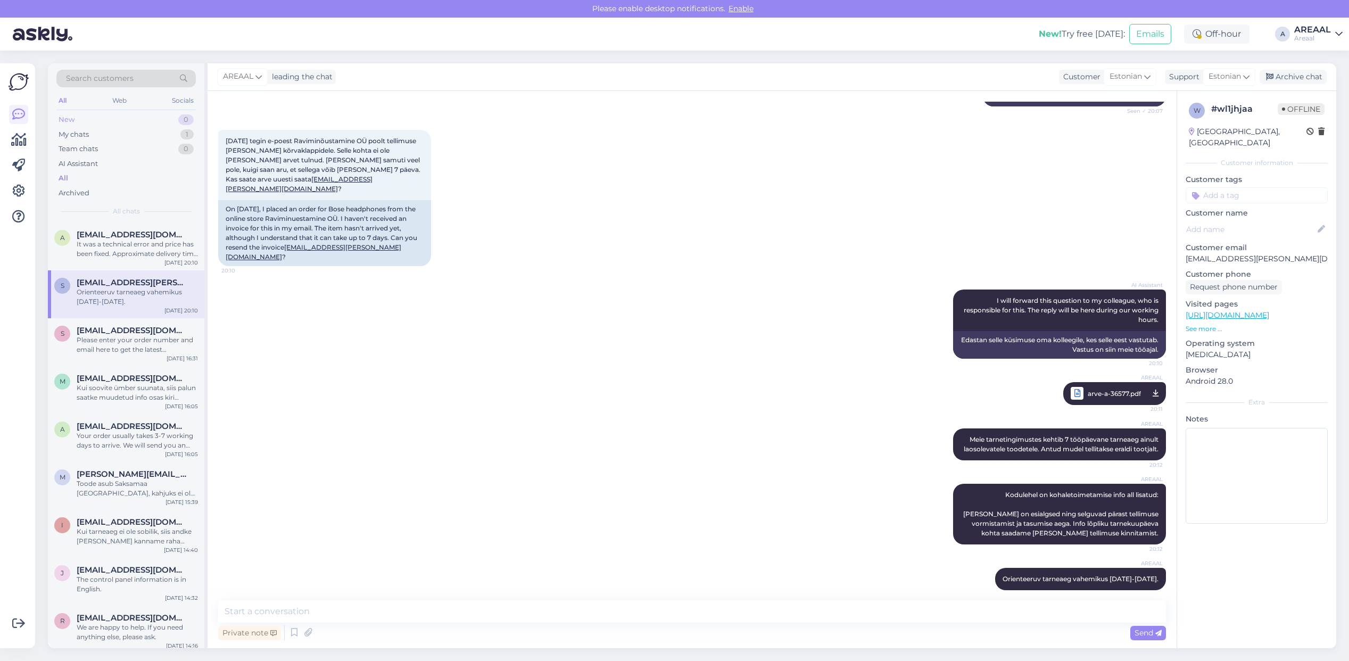
click at [196, 125] on div "New 0" at bounding box center [125, 119] width 139 height 15
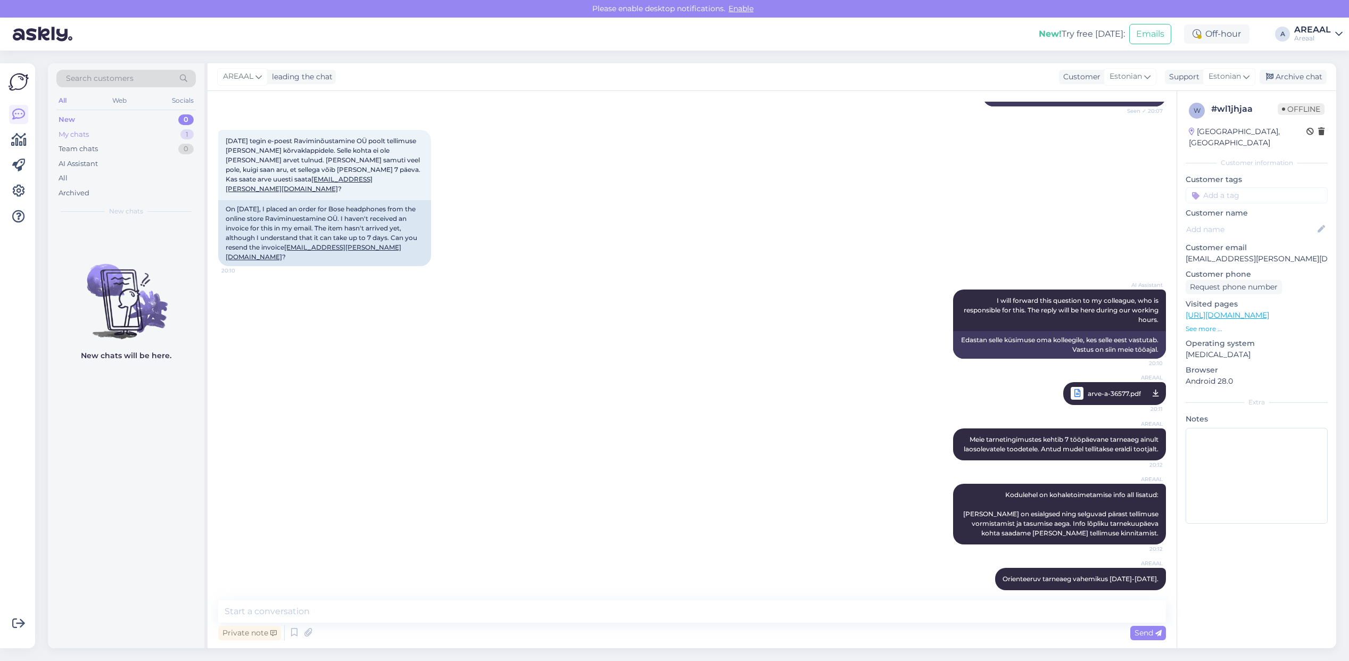
click at [190, 129] on div "1" at bounding box center [186, 134] width 13 height 11
click at [163, 239] on div "Orienteeruv tarneaeg vahemikus 20-27 september." at bounding box center [137, 248] width 121 height 19
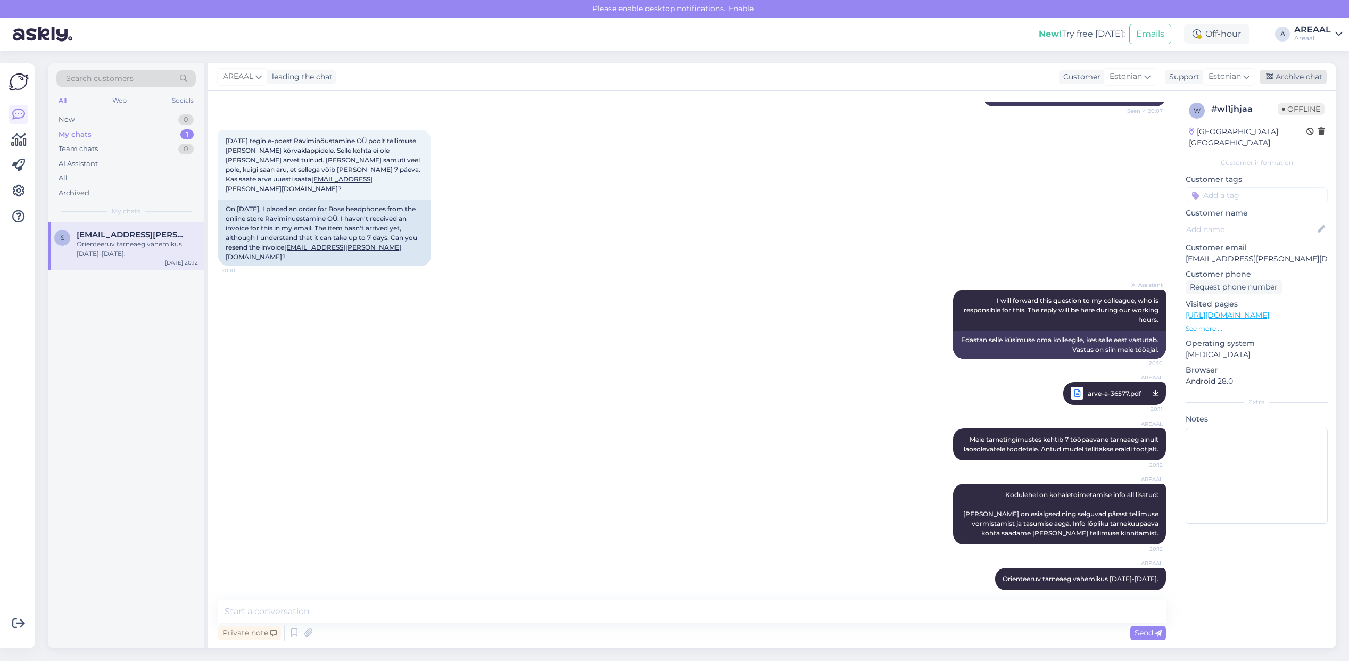
click at [1306, 73] on div "Archive chat" at bounding box center [1292, 77] width 67 height 14
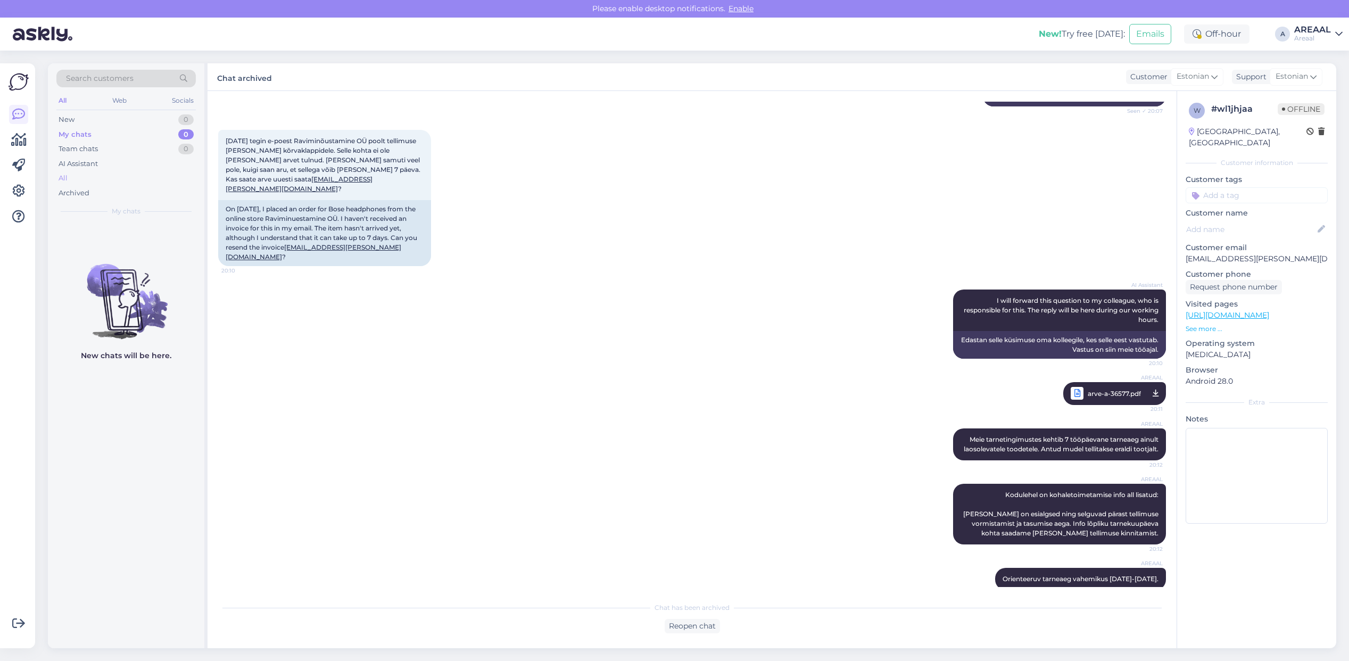
click at [118, 173] on div "All" at bounding box center [125, 178] width 139 height 15
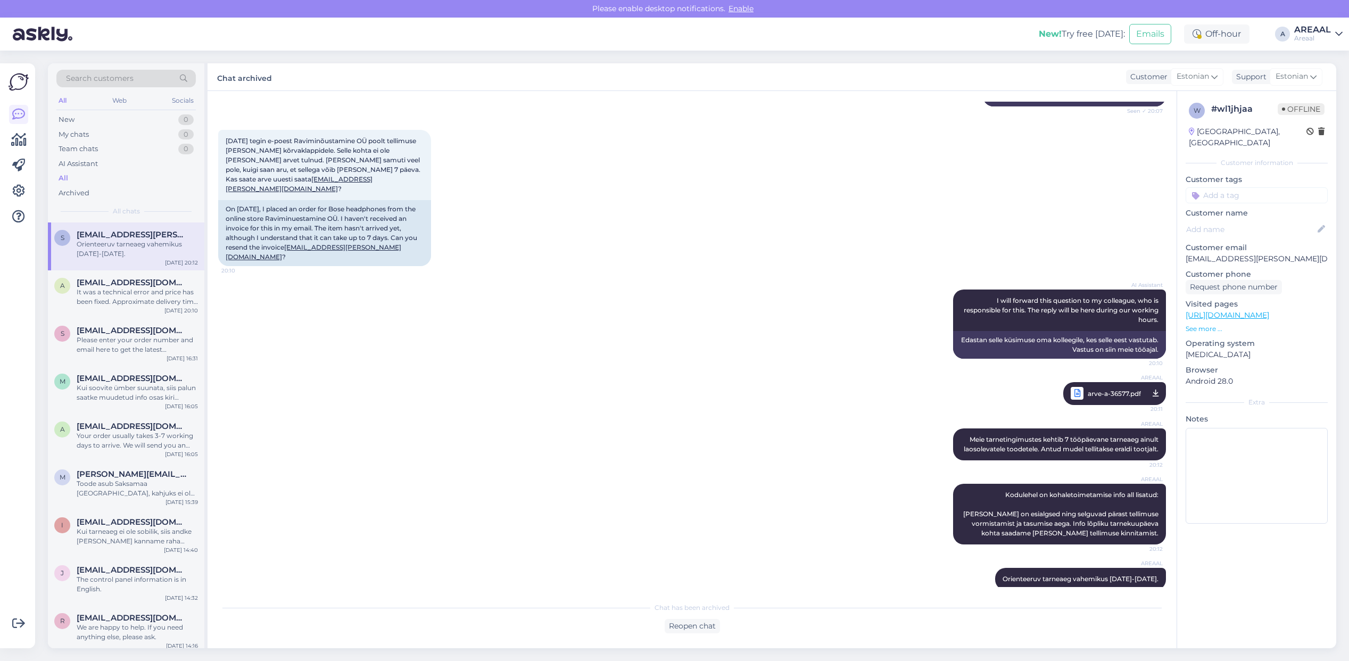
click at [414, 325] on div "AI Assistant I will forward this question to my colleague, who is responsible f…" at bounding box center [691, 324] width 947 height 93
click at [1292, 27] on div "New! Try free today: Emails Off-hour A AREAAL Areaal" at bounding box center [674, 34] width 1349 height 33
click at [1291, 41] on div "New! Try free today: Emails Off-hour A AREAAL Areaal" at bounding box center [674, 34] width 1349 height 33
click at [1310, 35] on div "Areaal" at bounding box center [1312, 38] width 37 height 9
click at [1313, 76] on button "Open" at bounding box center [1319, 82] width 30 height 16
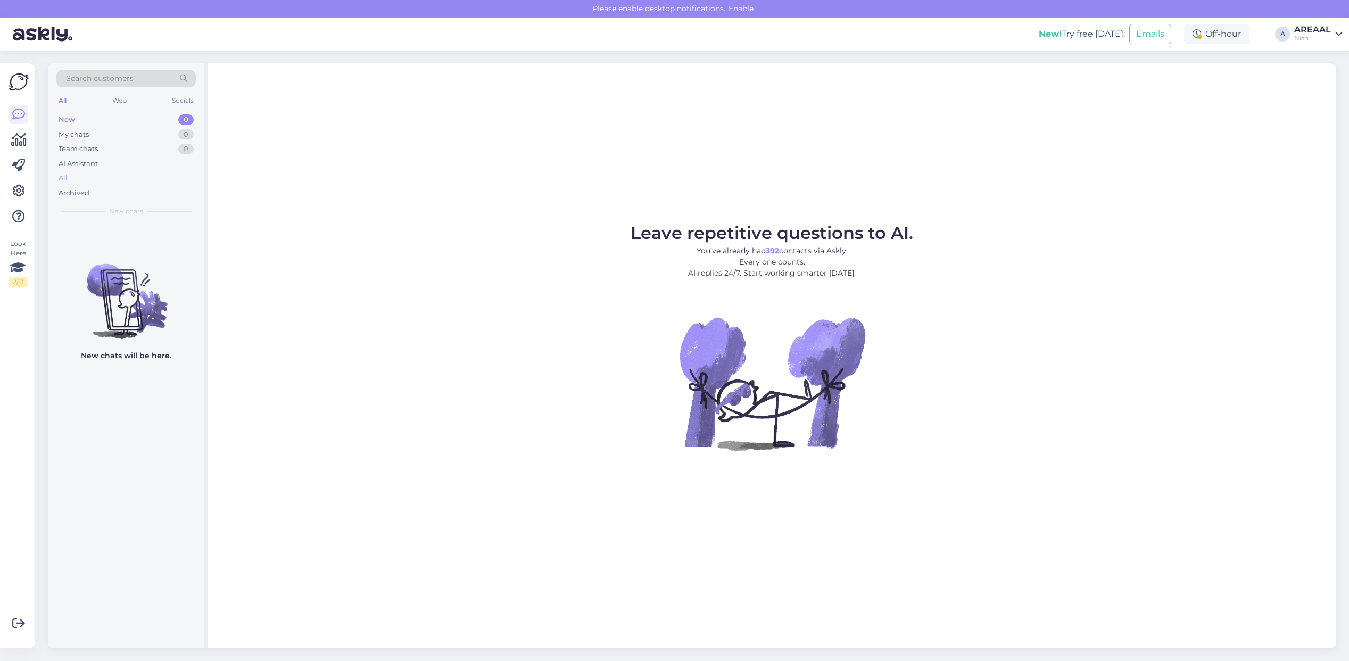
click at [128, 176] on div "All" at bounding box center [125, 178] width 139 height 15
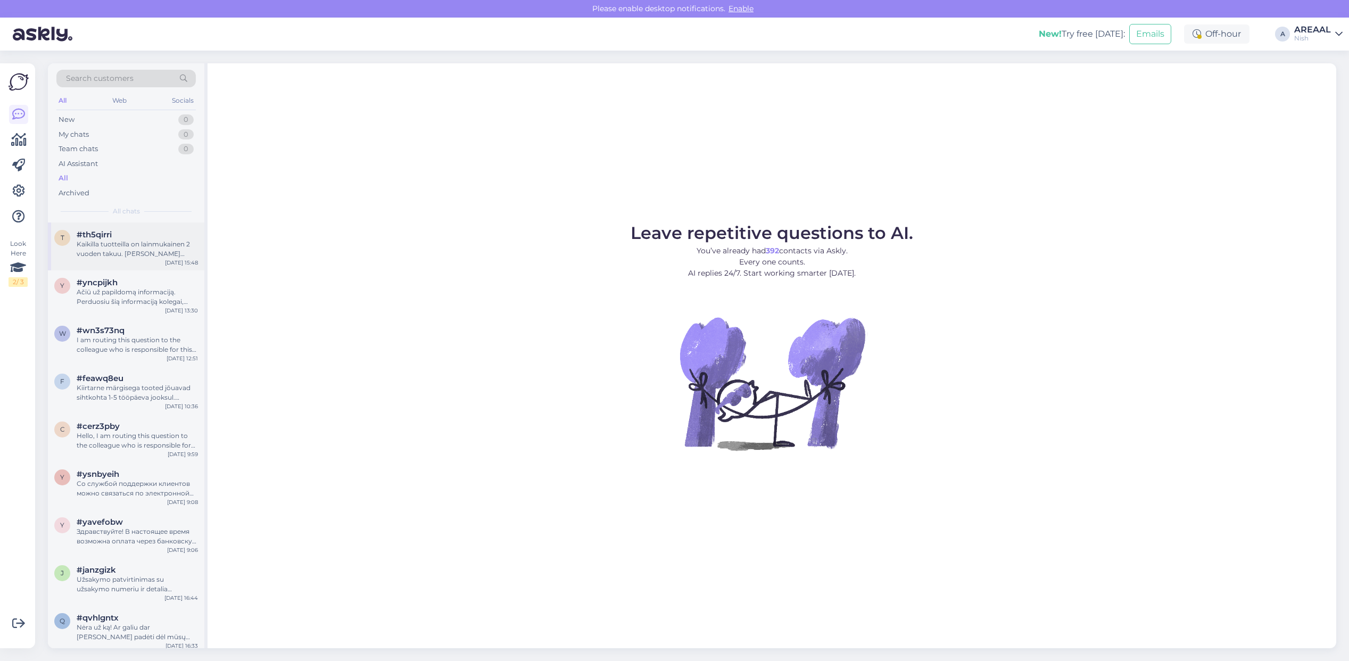
click at [126, 253] on div "Kaikilla tuotteilla on lainmukainen 2 vuoden takuu. Jos sinulla on takuuseen li…" at bounding box center [137, 248] width 121 height 19
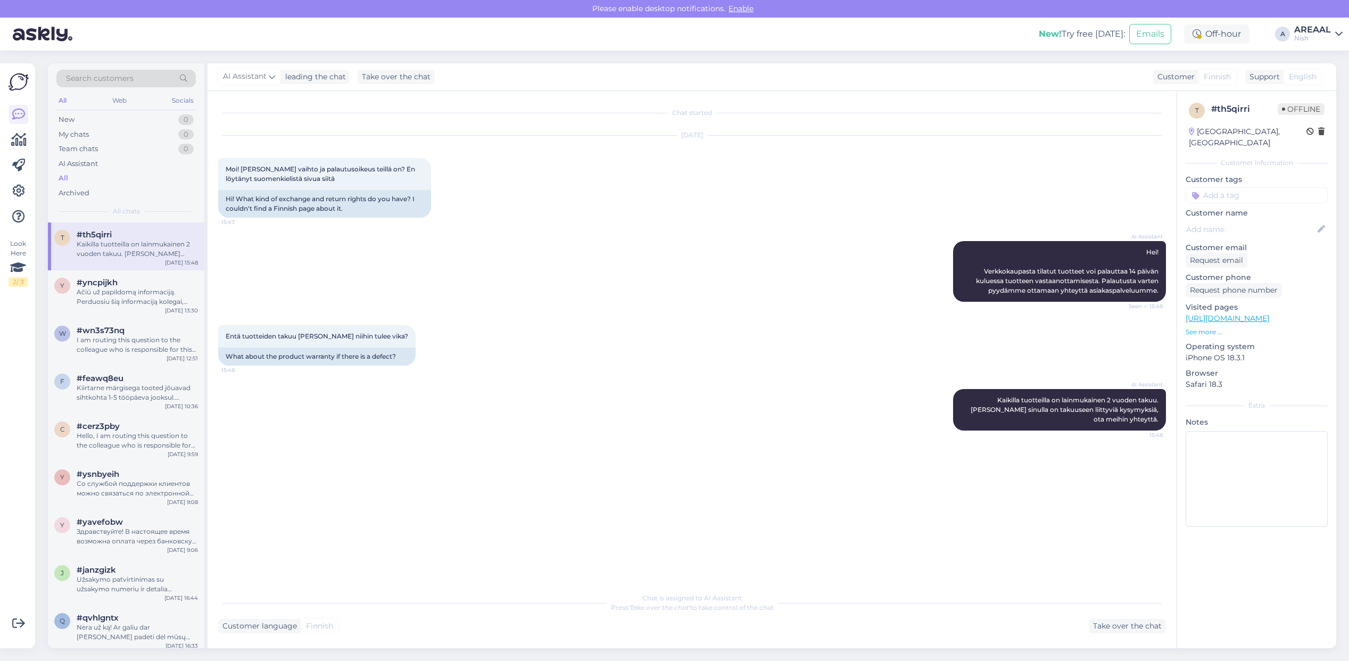
click at [1309, 34] on div "Nish" at bounding box center [1312, 38] width 37 height 9
click at [1306, 64] on button "Open" at bounding box center [1319, 59] width 30 height 16
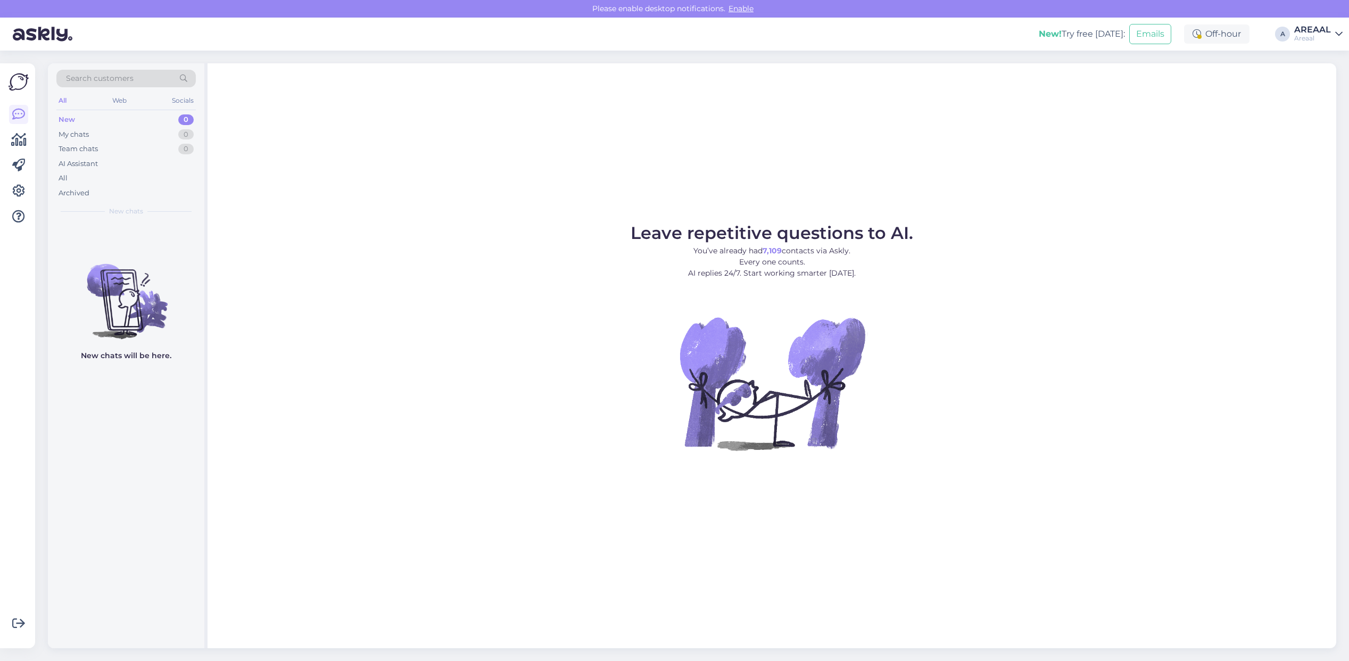
click at [1046, 318] on figure "Leave repetitive questions to AI. You’ve already had 7,109 contacts via Askly. …" at bounding box center [771, 351] width 1109 height 254
click at [1117, 229] on figure "Leave repetitive questions to AI. You’ve already had 7,109 contacts via Askly. …" at bounding box center [771, 351] width 1109 height 254
click at [152, 185] on div "All" at bounding box center [125, 178] width 139 height 15
click at [100, 179] on div "All" at bounding box center [125, 178] width 139 height 15
click at [169, 181] on div "All" at bounding box center [125, 178] width 139 height 15
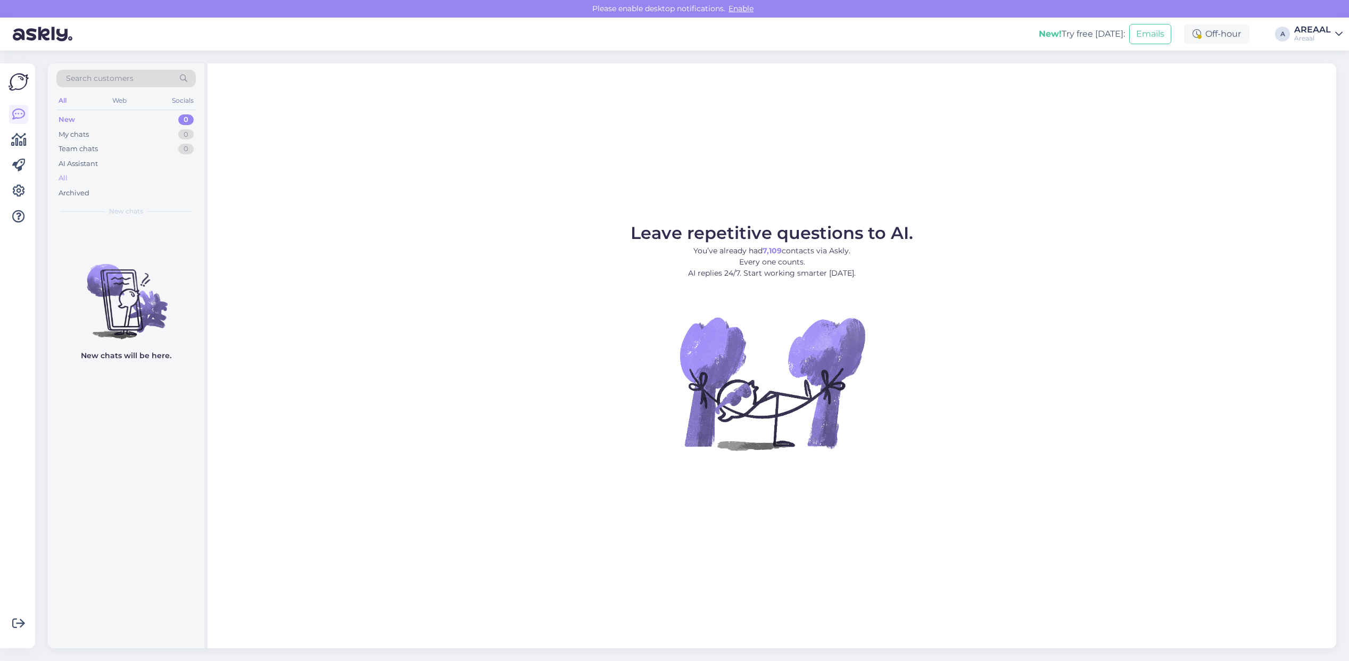
click at [132, 178] on div "All" at bounding box center [125, 178] width 139 height 15
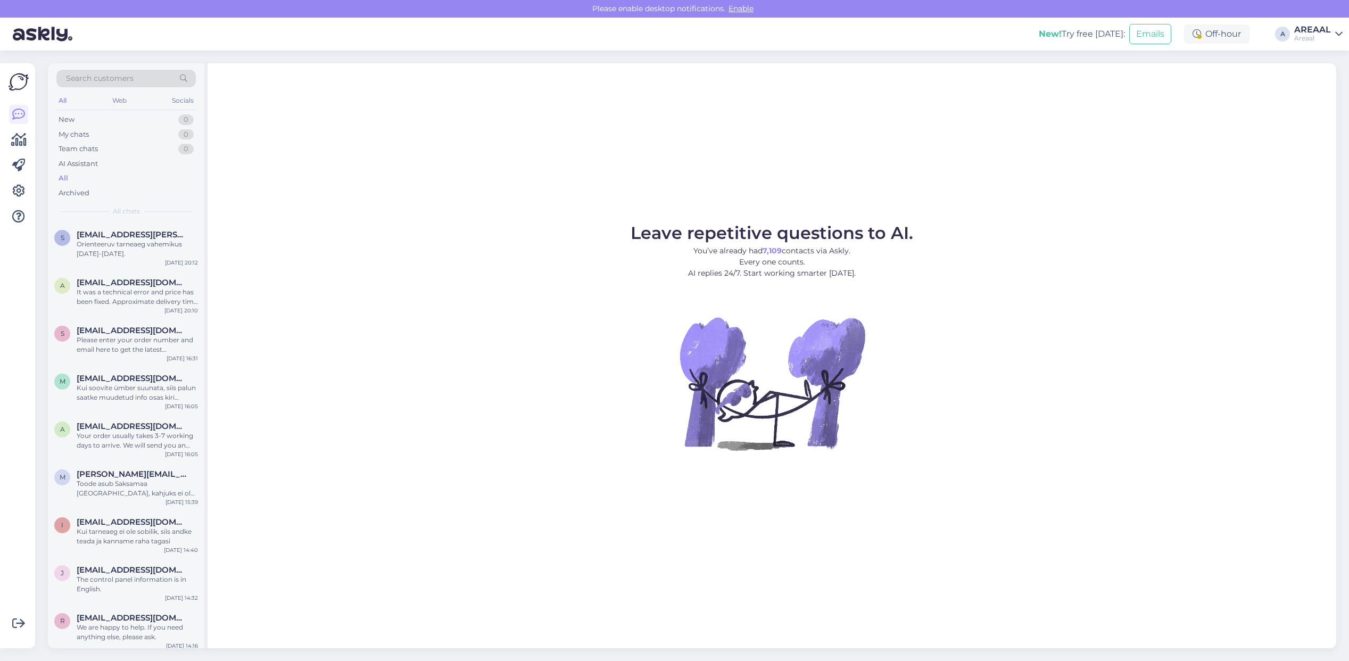
click at [386, 181] on div "Leave repetitive questions to AI. You’ve already had 7,109 contacts via Askly. …" at bounding box center [771, 355] width 1128 height 585
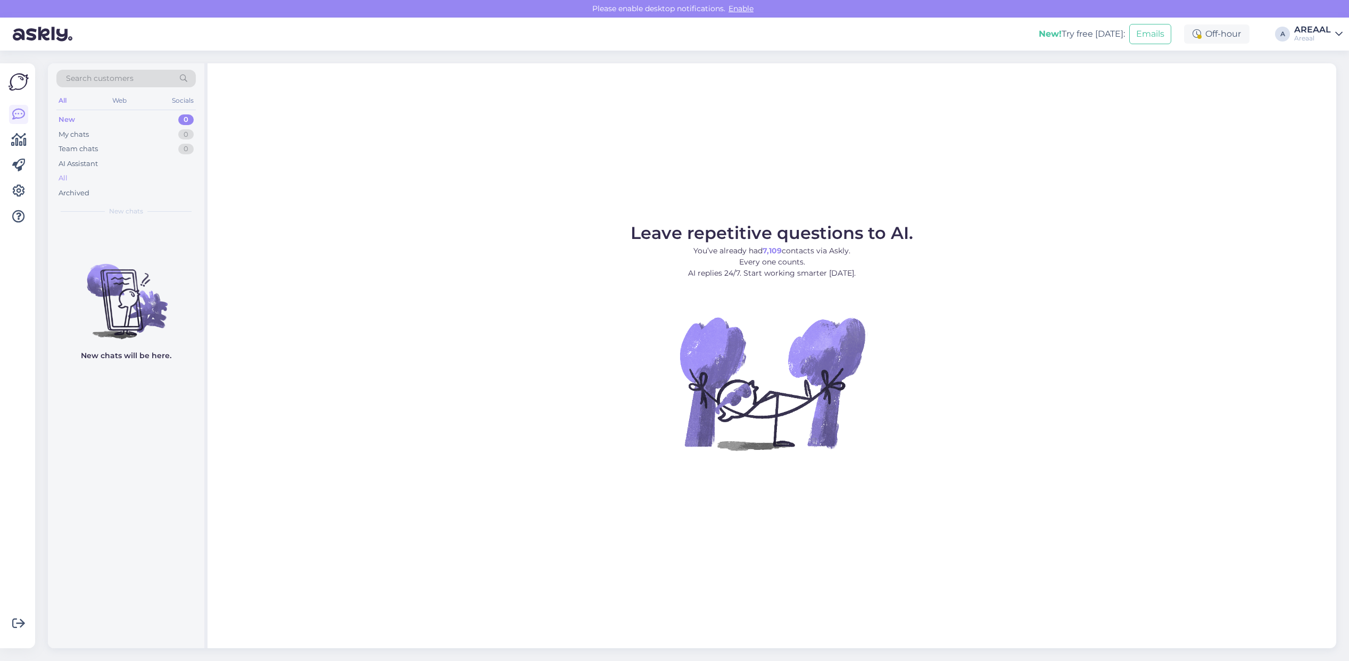
click at [96, 181] on div "All" at bounding box center [125, 178] width 139 height 15
click at [121, 171] on div "All" at bounding box center [125, 178] width 139 height 15
click at [189, 179] on div "All" at bounding box center [125, 178] width 139 height 15
